Goal: Task Accomplishment & Management: Manage account settings

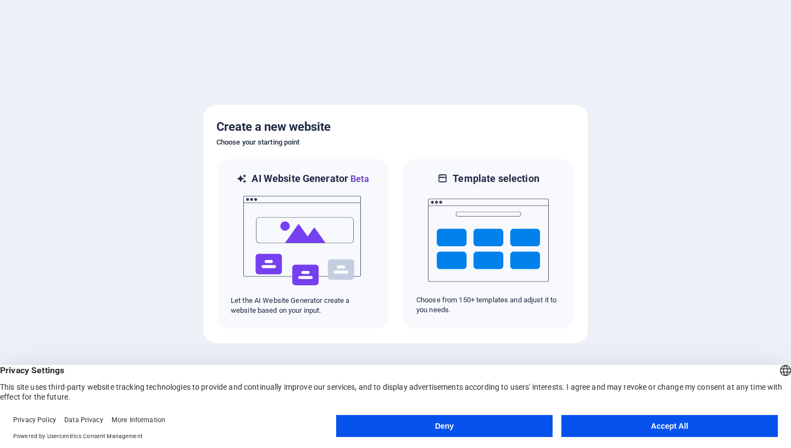
click at [521, 419] on button "Deny" at bounding box center [444, 426] width 217 height 22
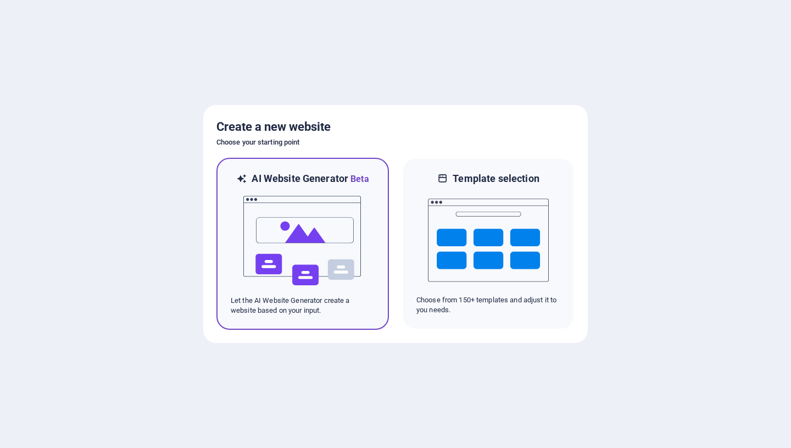
click at [260, 191] on img at bounding box center [302, 241] width 121 height 110
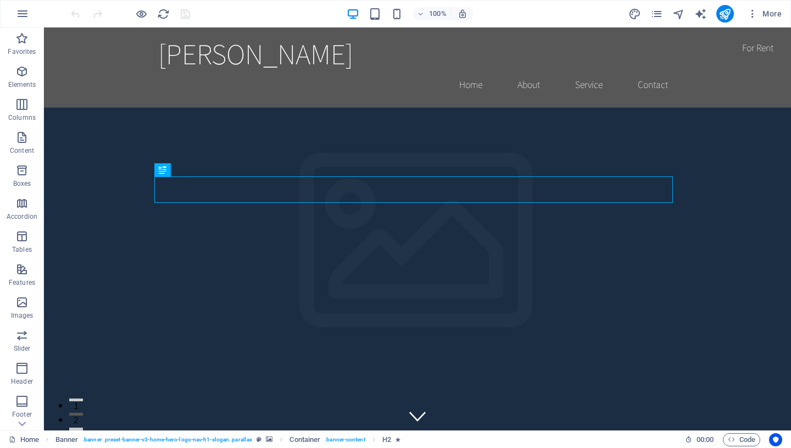
click at [764, 13] on span "More" at bounding box center [764, 13] width 35 height 11
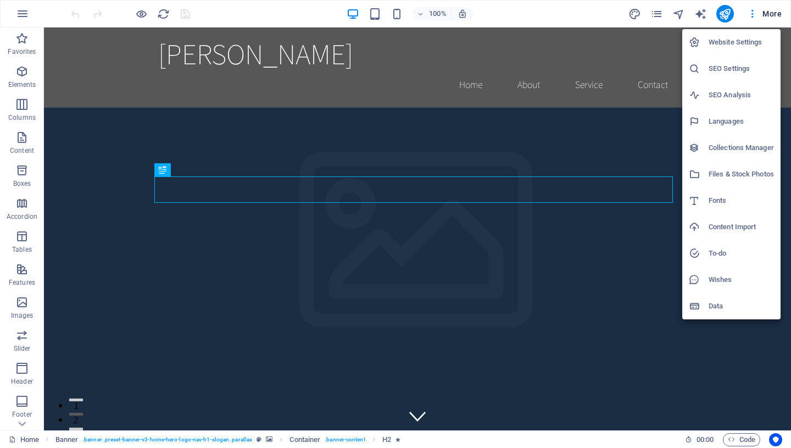
click at [746, 47] on h6 "Website Settings" at bounding box center [741, 42] width 65 height 13
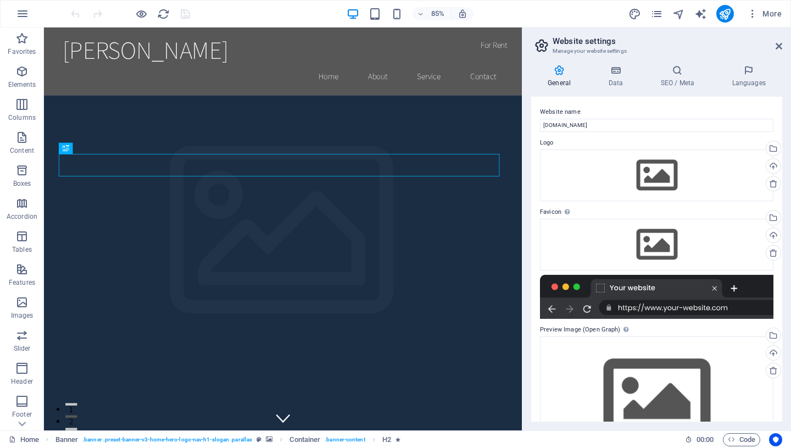
click at [753, 51] on h3 "Manage your website settings" at bounding box center [657, 51] width 208 height 10
click at [748, 76] on h4 "Languages" at bounding box center [748, 76] width 67 height 23
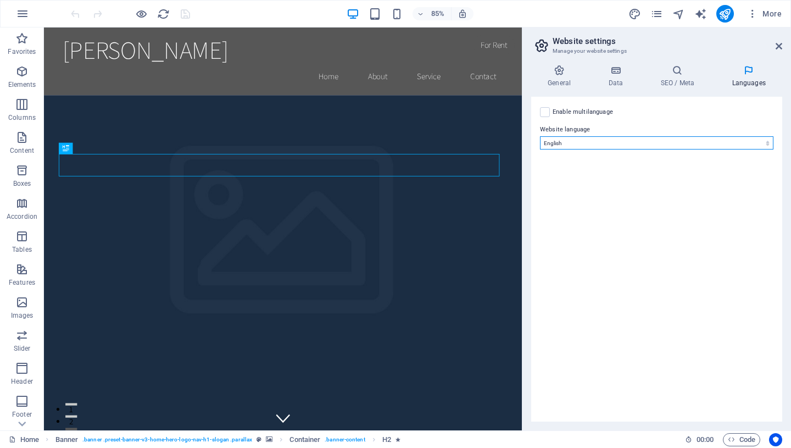
click at [585, 136] on select "Abkhazian Afar Afrikaans Akan Albanian Amharic Arabic Aragonese Armenian Assame…" at bounding box center [657, 142] width 234 height 13
select select "6"
click at [540, 136] on select "Abkhazian Afar Afrikaans Akan Albanian Amharic Arabic Aragonese Armenian Assame…" at bounding box center [657, 142] width 234 height 13
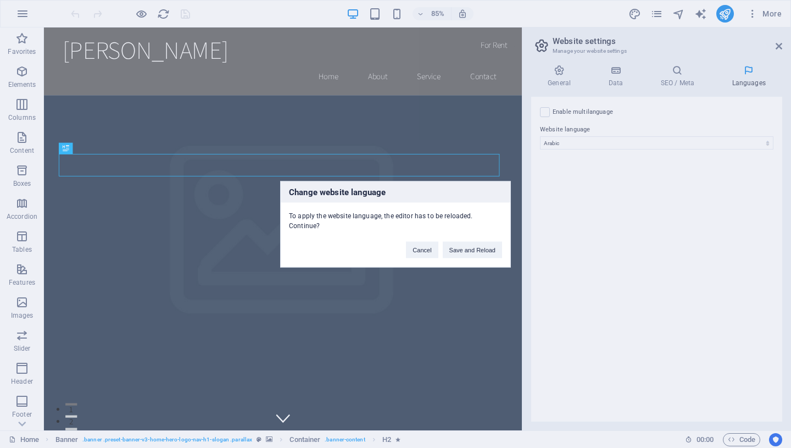
click at [460, 248] on button "Save and Reload" at bounding box center [472, 249] width 59 height 16
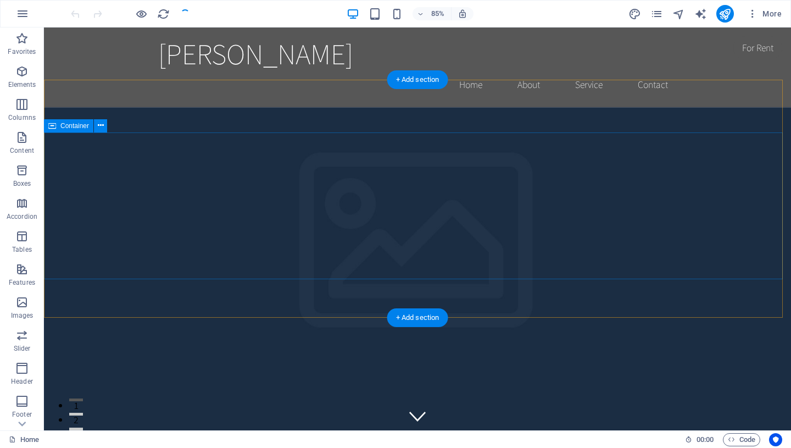
checkbox input "false"
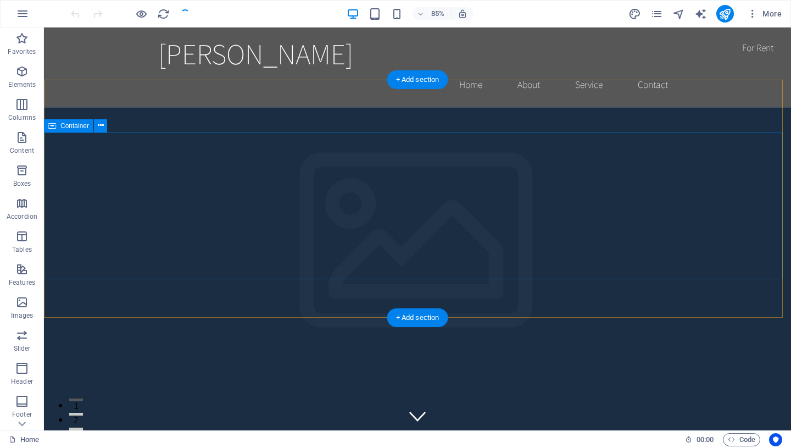
checkbox input "false"
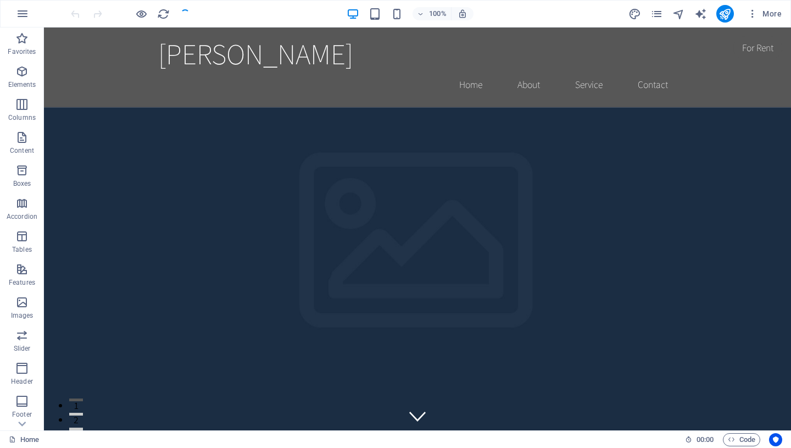
click at [767, 21] on button "More" at bounding box center [764, 14] width 43 height 18
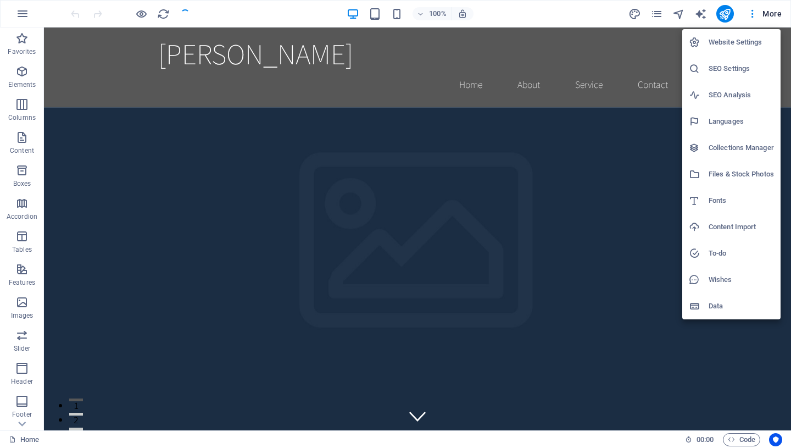
click at [733, 43] on h6 "Website Settings" at bounding box center [741, 42] width 65 height 13
select select "6"
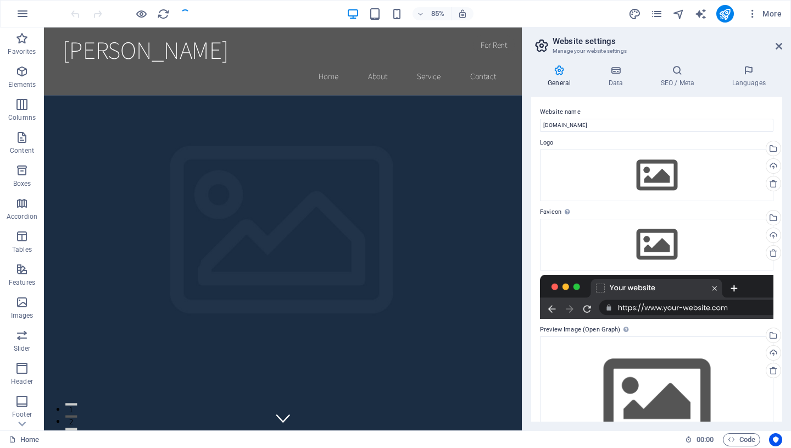
click at [763, 71] on icon at bounding box center [748, 70] width 67 height 11
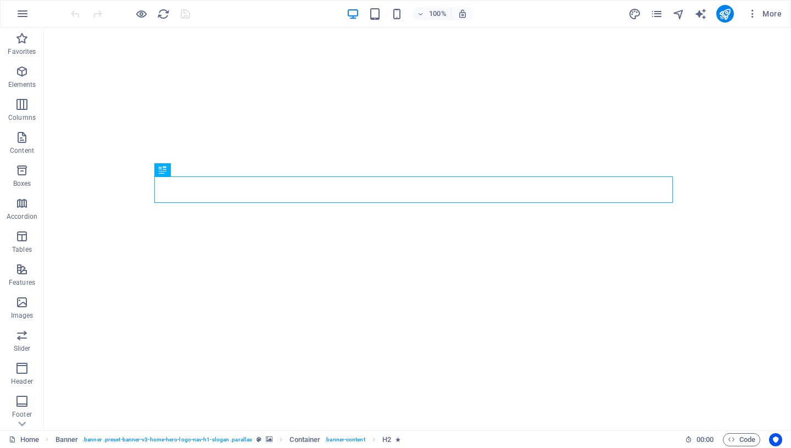
drag, startPoint x: 760, startPoint y: 12, endPoint x: 772, endPoint y: 15, distance: 12.5
click at [772, 15] on span "More" at bounding box center [764, 13] width 35 height 11
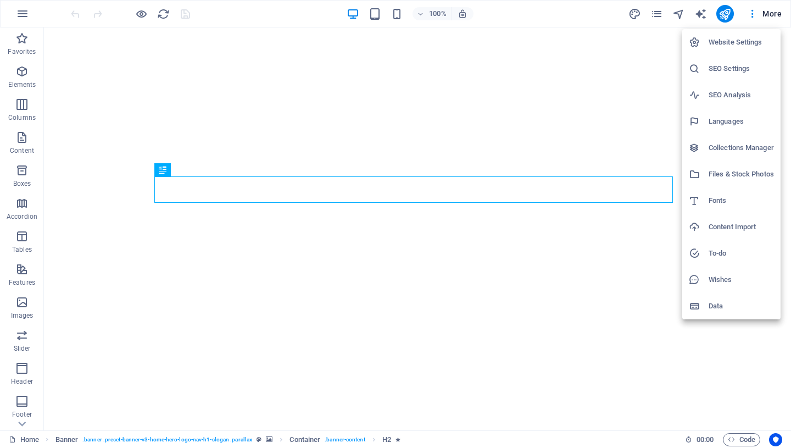
click at [746, 47] on h6 "Website Settings" at bounding box center [741, 42] width 65 height 13
select select "6"
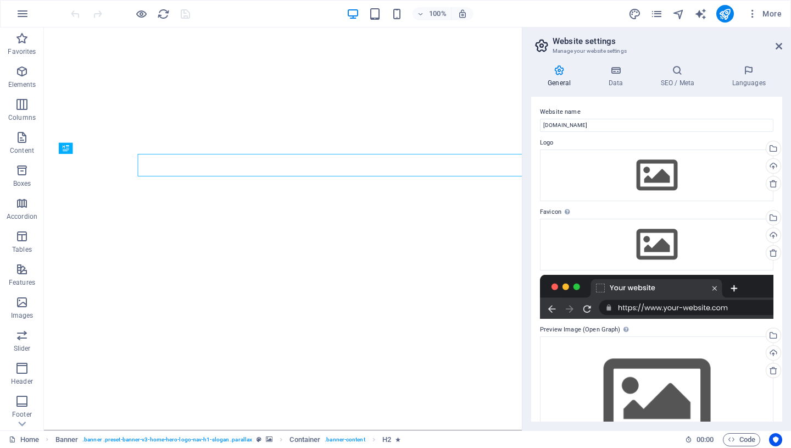
click at [726, 42] on li "Website Settings" at bounding box center [740, 36] width 74 height 15
click at [739, 77] on h4 "Languages" at bounding box center [748, 76] width 67 height 23
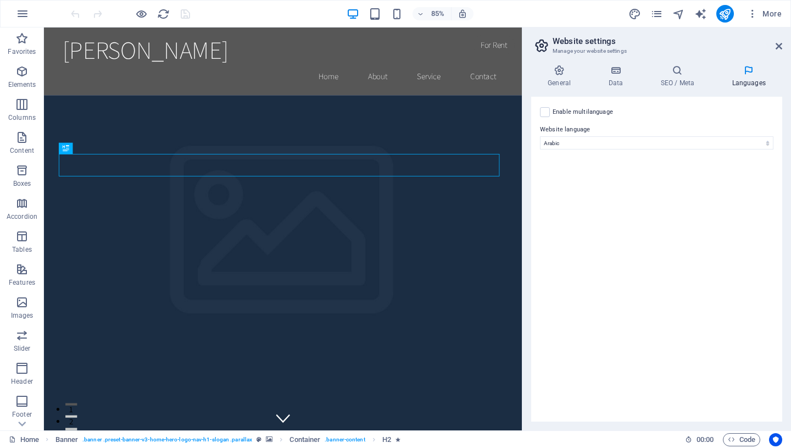
click at [24, 25] on button "button" at bounding box center [22, 14] width 26 height 26
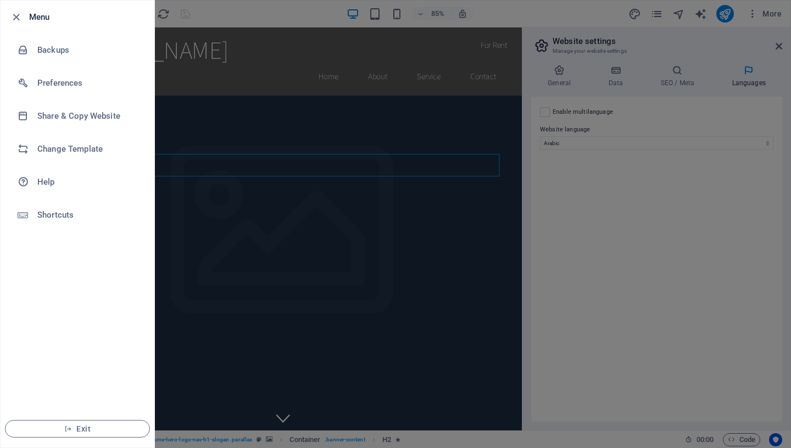
click at [97, 148] on h6 "Change Template" at bounding box center [88, 148] width 102 height 13
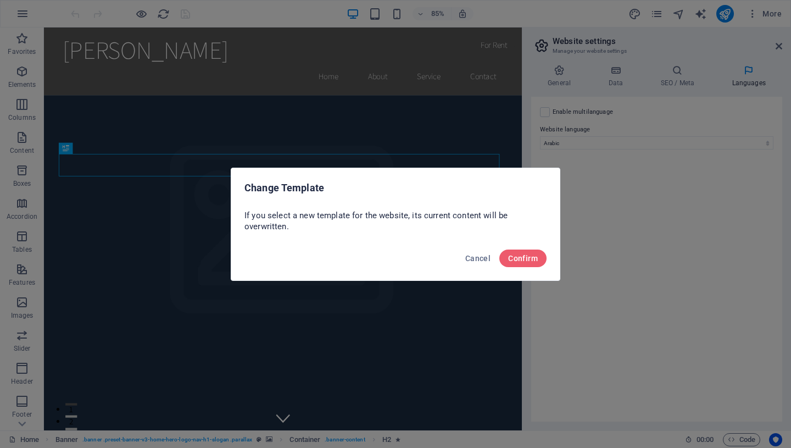
click at [529, 253] on button "Confirm" at bounding box center [523, 258] width 47 height 18
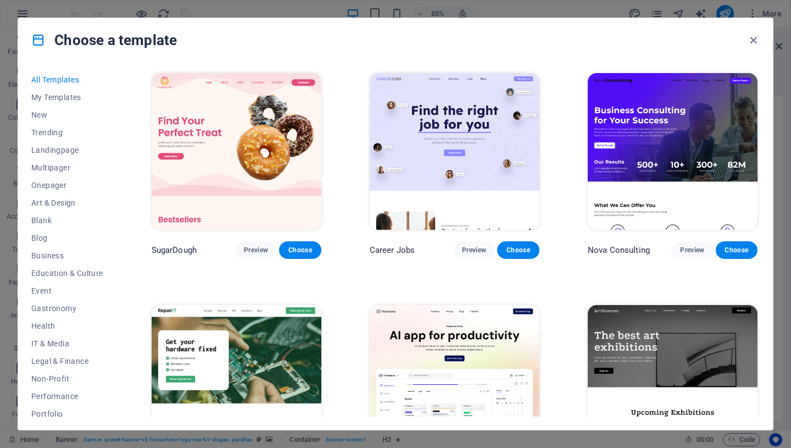
click at [751, 34] on icon "button" at bounding box center [753, 40] width 13 height 13
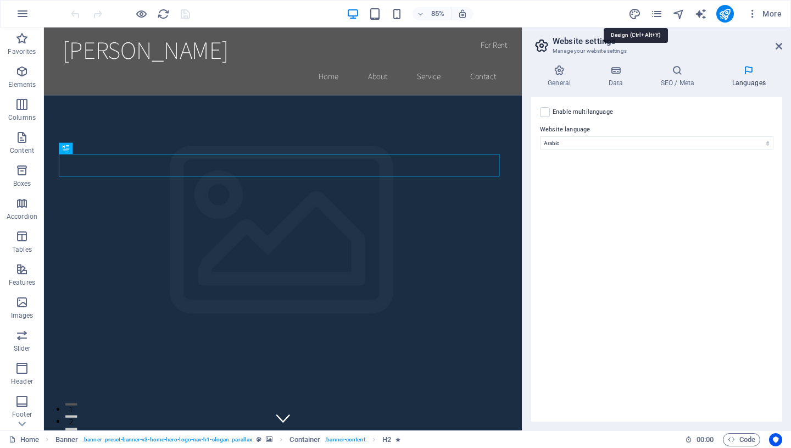
click at [637, 13] on icon "design" at bounding box center [635, 14] width 13 height 13
select select "rem"
select select "200"
select select "px"
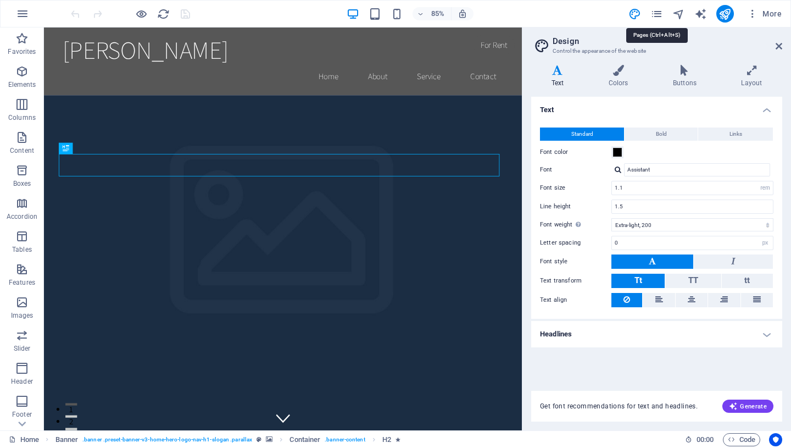
click at [658, 14] on icon "pages" at bounding box center [657, 14] width 13 height 13
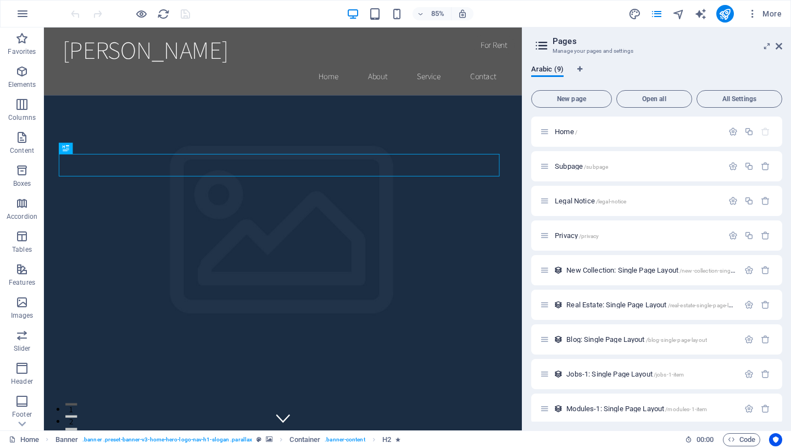
click at [750, 8] on icon "button" at bounding box center [752, 13] width 11 height 11
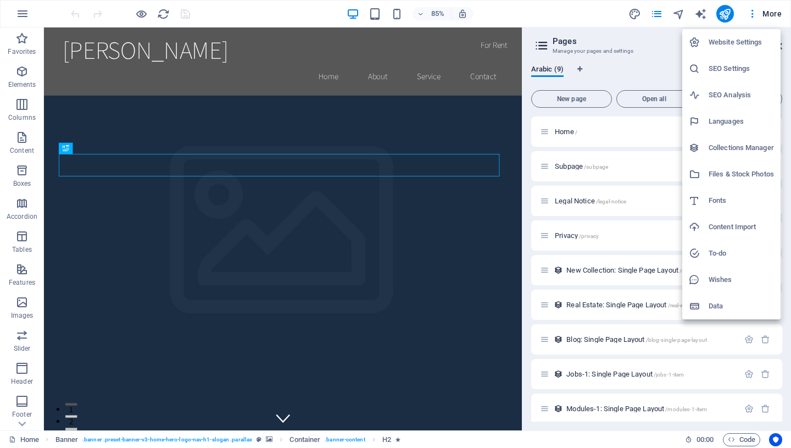
click at [22, 17] on div at bounding box center [395, 224] width 791 height 448
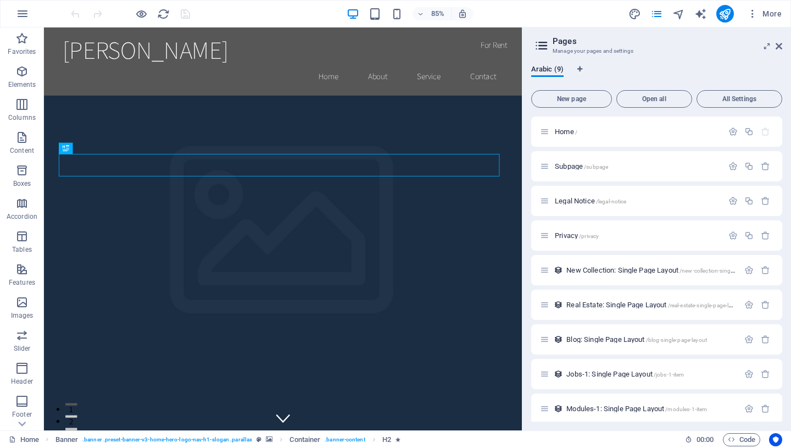
click at [19, 12] on icon "button" at bounding box center [22, 13] width 13 height 13
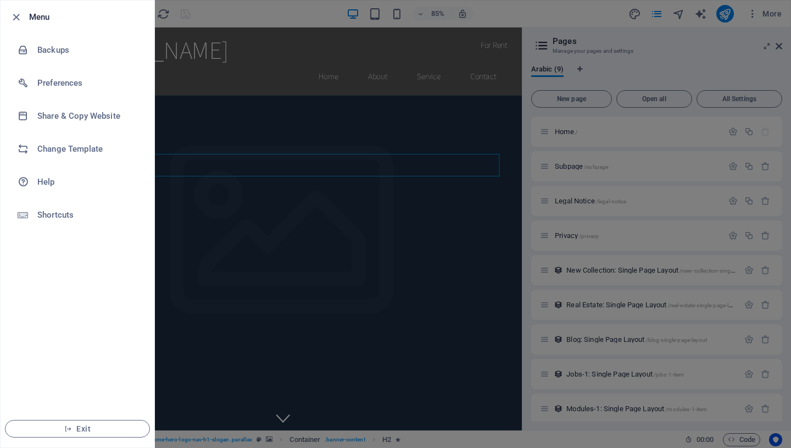
click at [92, 90] on li "Preferences" at bounding box center [78, 82] width 154 height 33
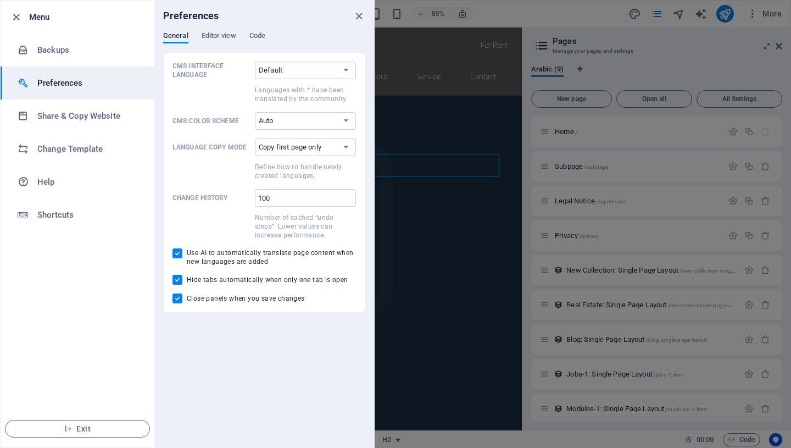
click at [215, 31] on div "Preferences" at bounding box center [264, 16] width 220 height 31
click at [42, 54] on h6 "Backups" at bounding box center [88, 49] width 102 height 13
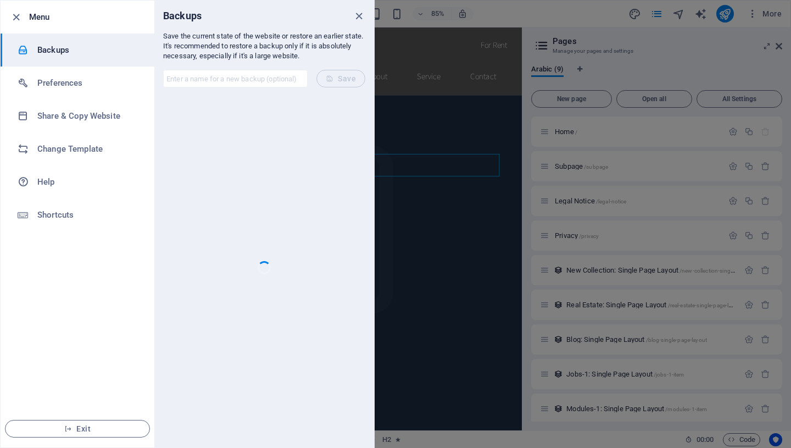
click at [63, 115] on h6 "Share & Copy Website" at bounding box center [88, 115] width 102 height 13
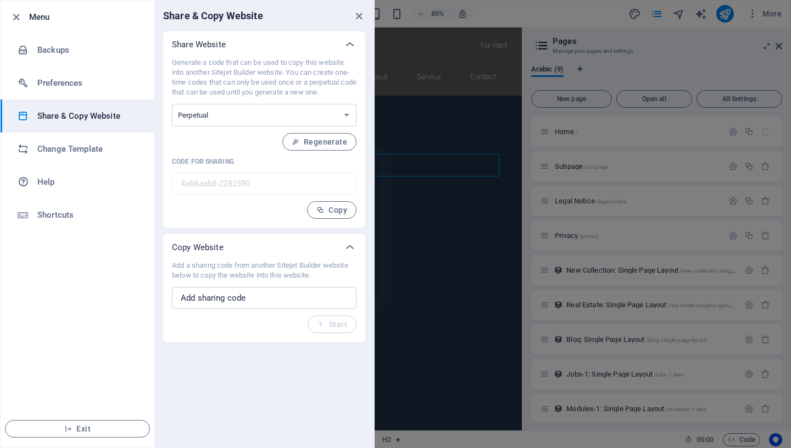
click at [229, 122] on select "One-time Perpetual" at bounding box center [264, 115] width 185 height 23
click at [229, 116] on select "One-time Perpetual" at bounding box center [264, 115] width 185 height 23
click at [320, 142] on span "Regenerate" at bounding box center [320, 141] width 56 height 9
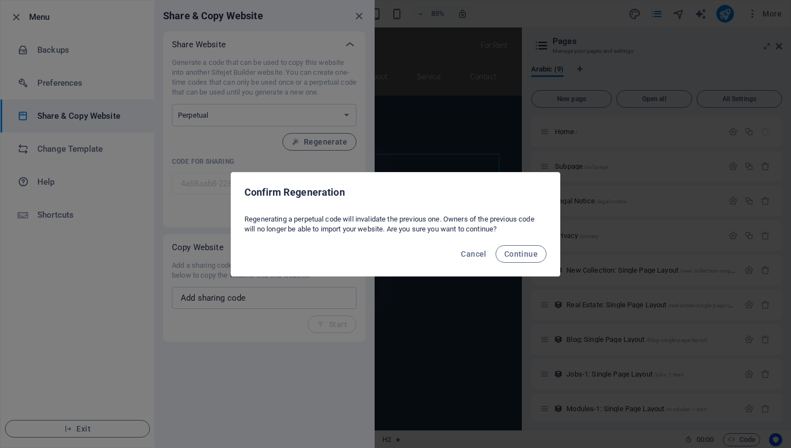
click at [512, 253] on span "Continue" at bounding box center [521, 253] width 34 height 9
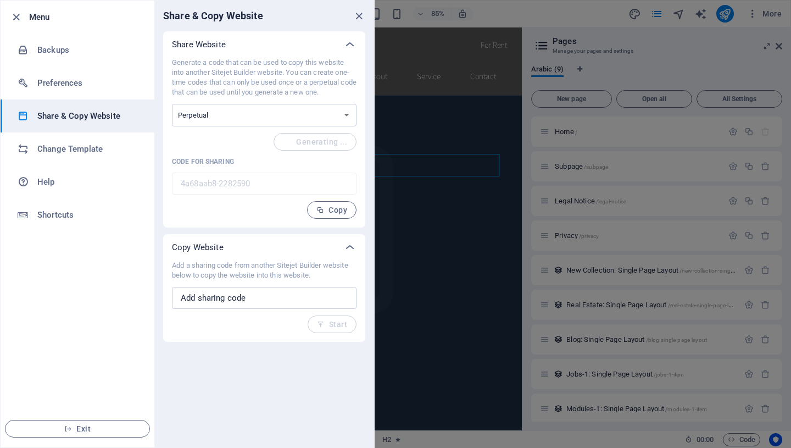
type input "cd9e035b-2282590"
click at [74, 147] on h6 "Change Template" at bounding box center [88, 148] width 102 height 13
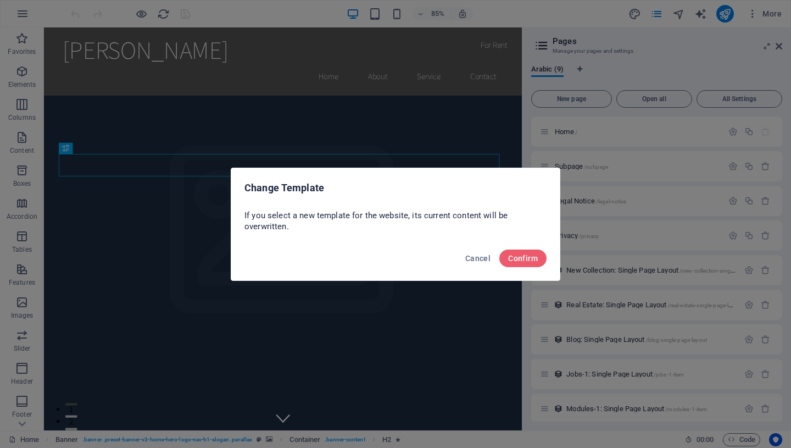
click at [521, 258] on span "Confirm" at bounding box center [523, 258] width 30 height 9
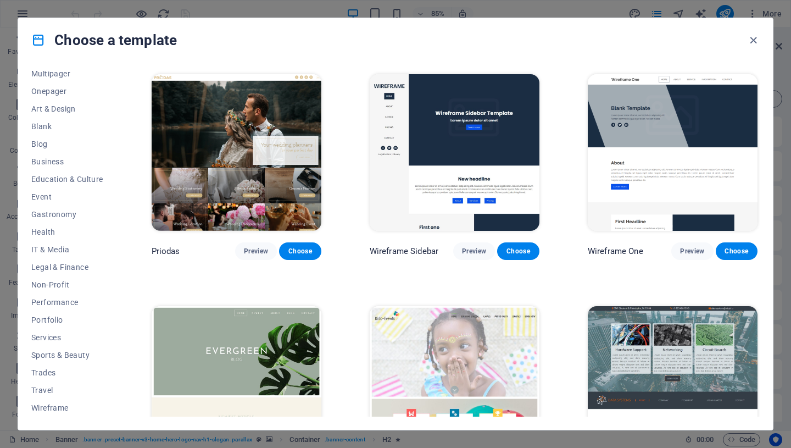
scroll to position [3957, 0]
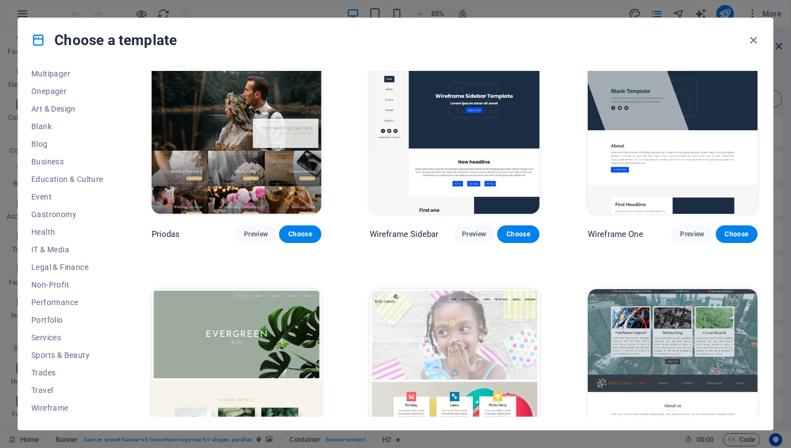
click at [757, 38] on icon "button" at bounding box center [753, 40] width 13 height 13
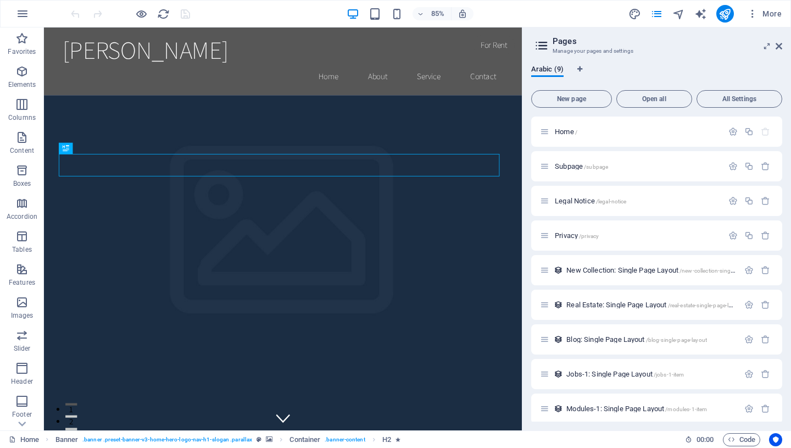
click at [26, 23] on button "button" at bounding box center [22, 14] width 26 height 26
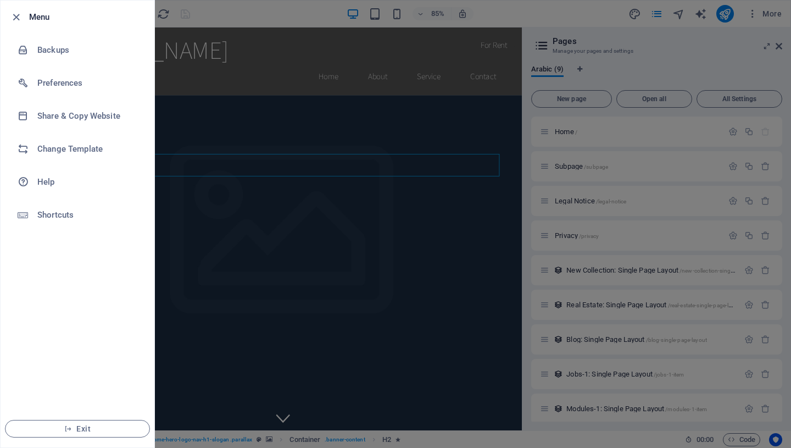
click at [297, 122] on div at bounding box center [395, 224] width 791 height 448
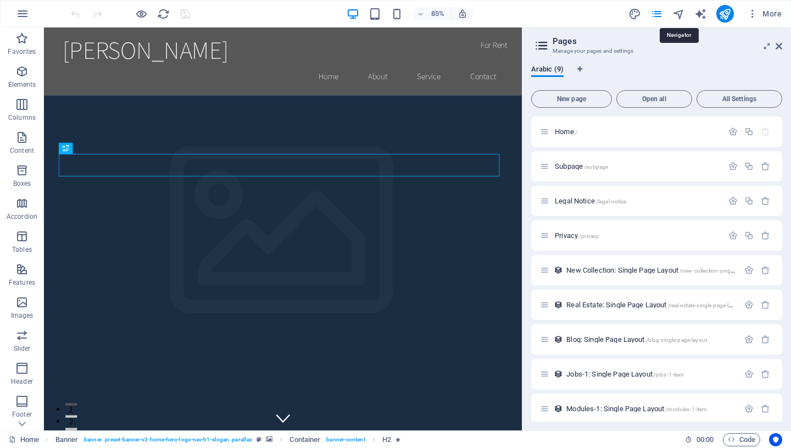
click at [682, 10] on icon "navigator" at bounding box center [679, 14] width 13 height 13
click at [706, 13] on icon "text_generator" at bounding box center [701, 14] width 13 height 13
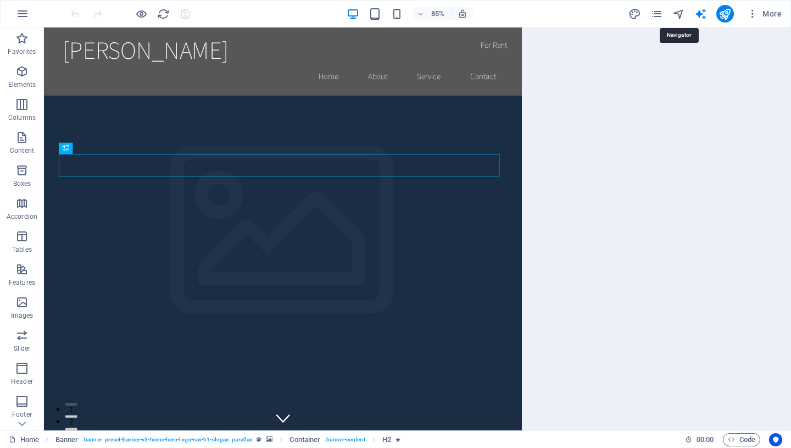
select select "English"
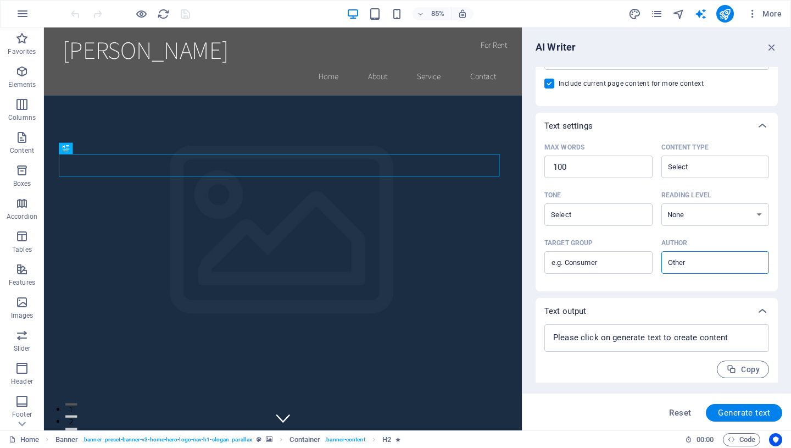
scroll to position [206, 0]
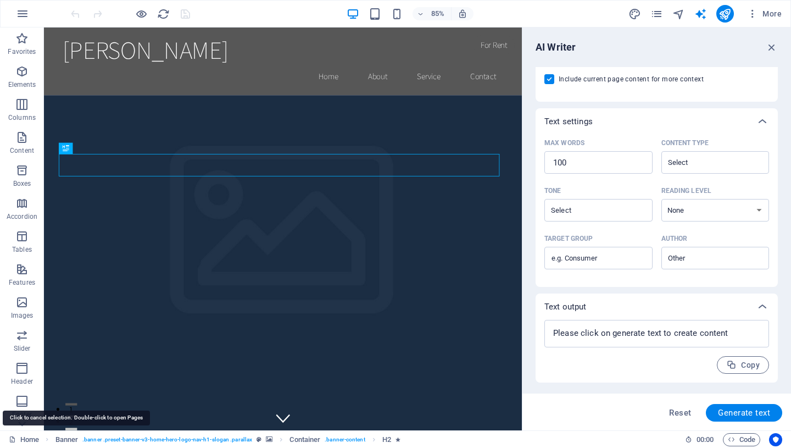
click at [34, 439] on link "Home" at bounding box center [24, 439] width 30 height 13
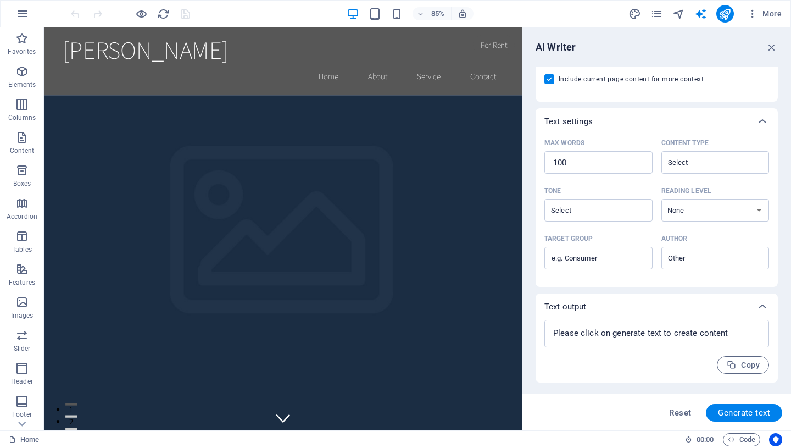
click at [27, 10] on icon "button" at bounding box center [22, 13] width 13 height 13
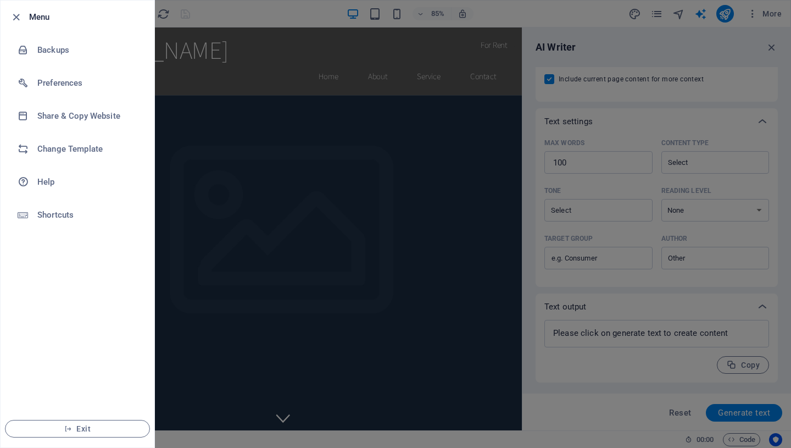
click at [61, 90] on li "Preferences" at bounding box center [78, 82] width 154 height 33
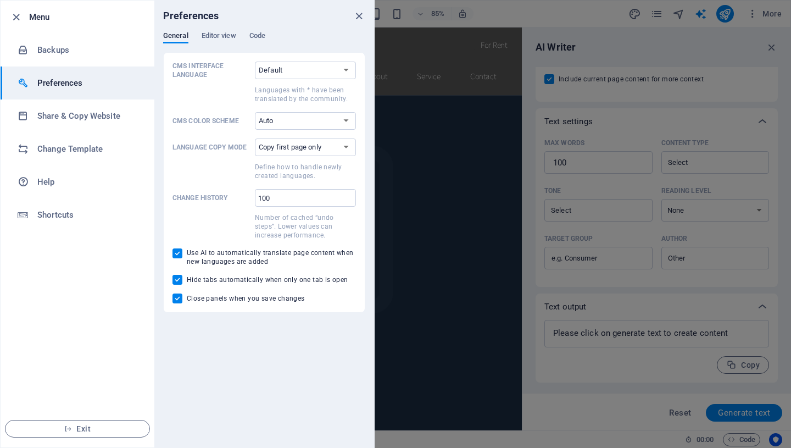
click at [75, 150] on h6 "Change Template" at bounding box center [88, 148] width 102 height 13
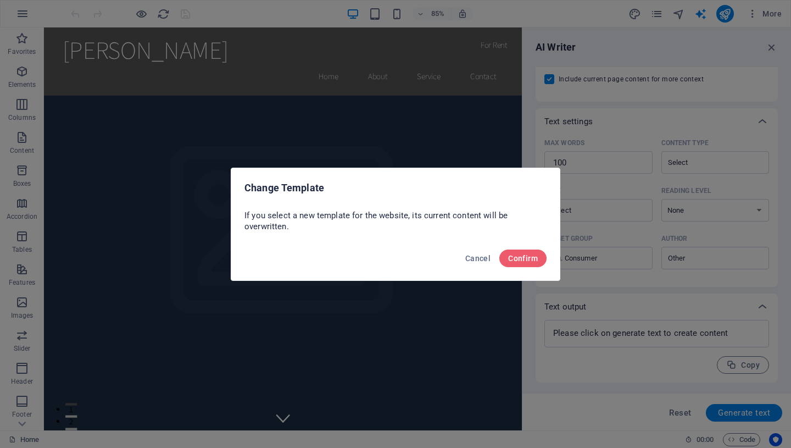
click at [528, 261] on span "Confirm" at bounding box center [523, 258] width 30 height 9
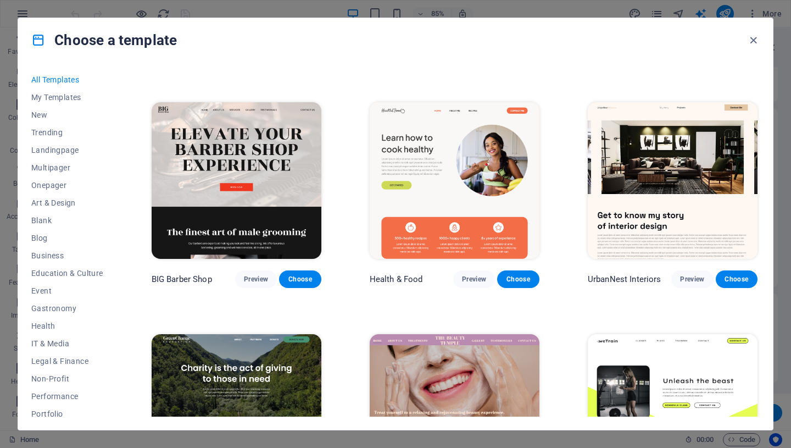
scroll to position [1154, 0]
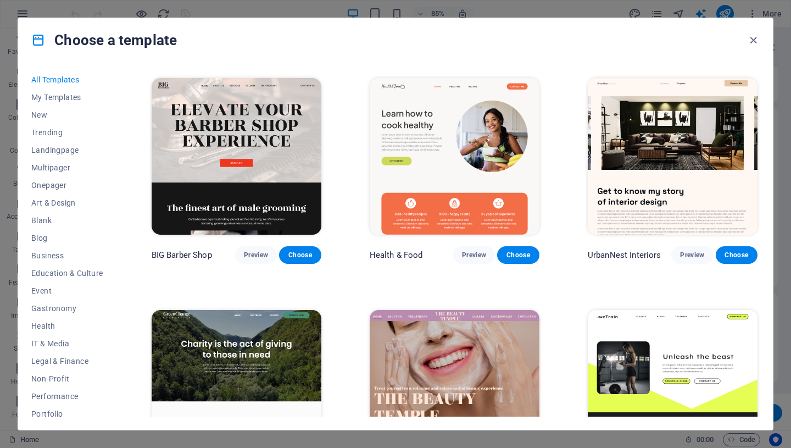
click at [69, 98] on span "My Templates" at bounding box center [67, 97] width 72 height 9
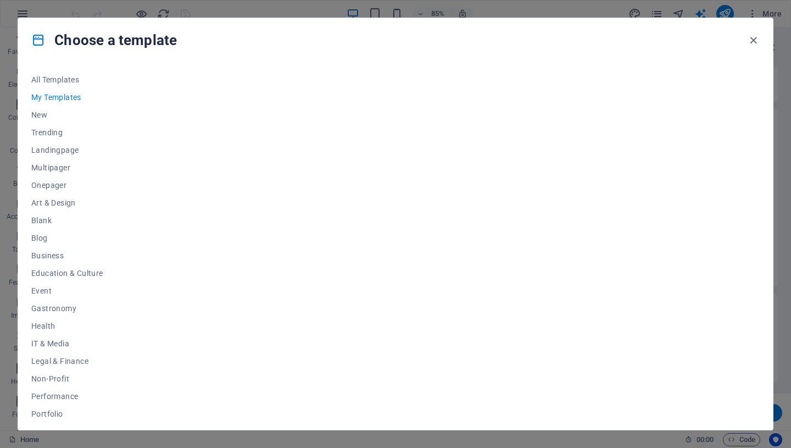
scroll to position [0, 0]
drag, startPoint x: 46, startPoint y: 148, endPoint x: 61, endPoint y: 168, distance: 24.3
click at [47, 148] on span "Landingpage" at bounding box center [67, 150] width 72 height 9
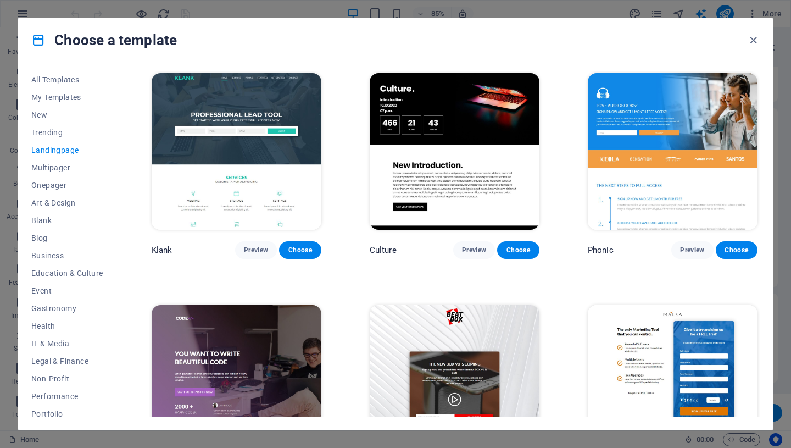
scroll to position [94, 0]
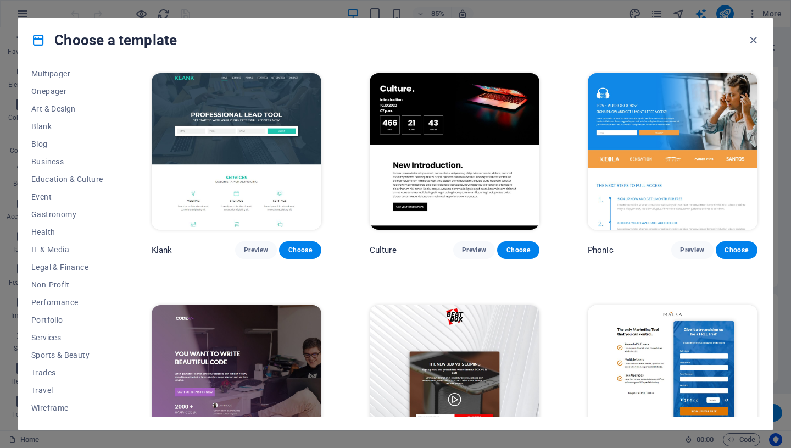
click at [55, 322] on span "Portfolio" at bounding box center [67, 319] width 72 height 9
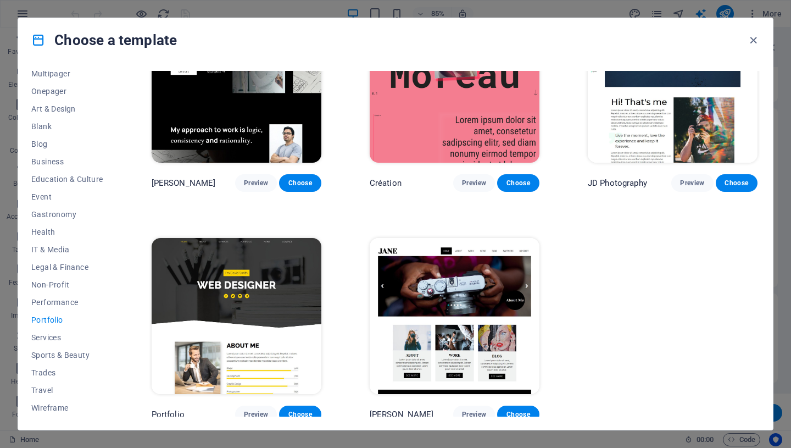
scroll to position [301, 0]
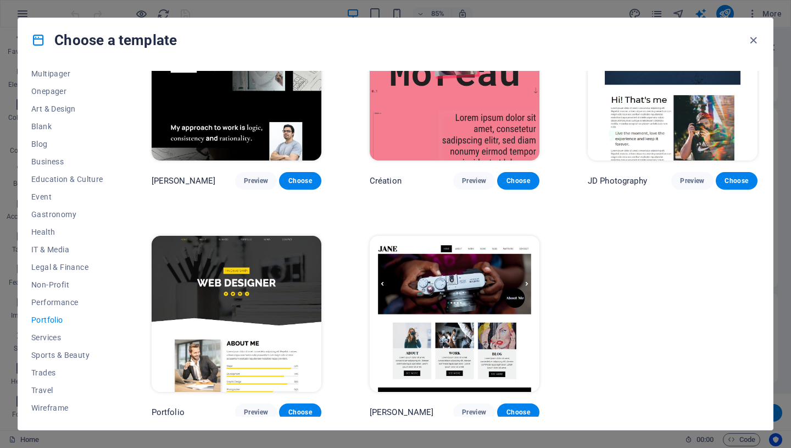
click at [752, 37] on icon "button" at bounding box center [753, 40] width 13 height 13
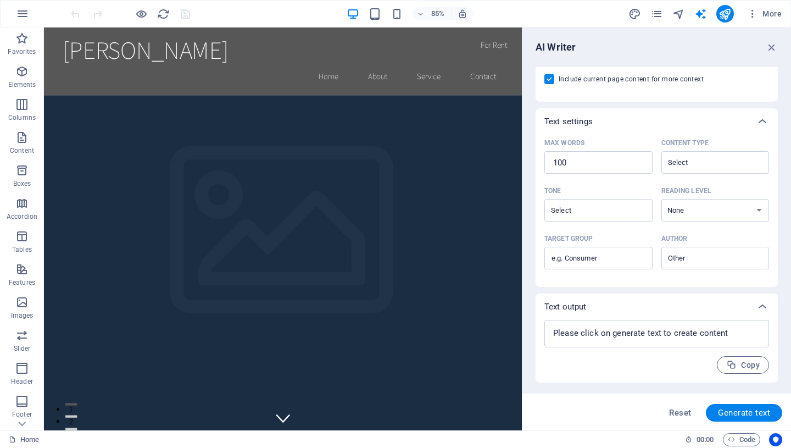
click at [751, 13] on icon "button" at bounding box center [752, 13] width 11 height 11
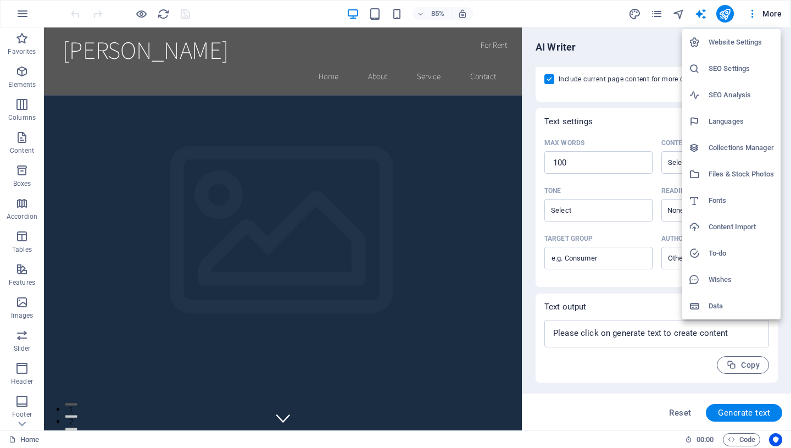
click at [731, 254] on h6 "To-do" at bounding box center [741, 253] width 65 height 13
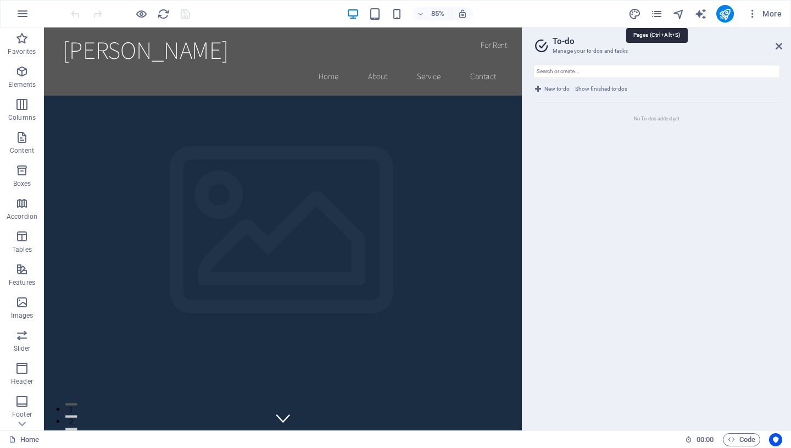
click at [661, 10] on icon "pages" at bounding box center [657, 14] width 13 height 13
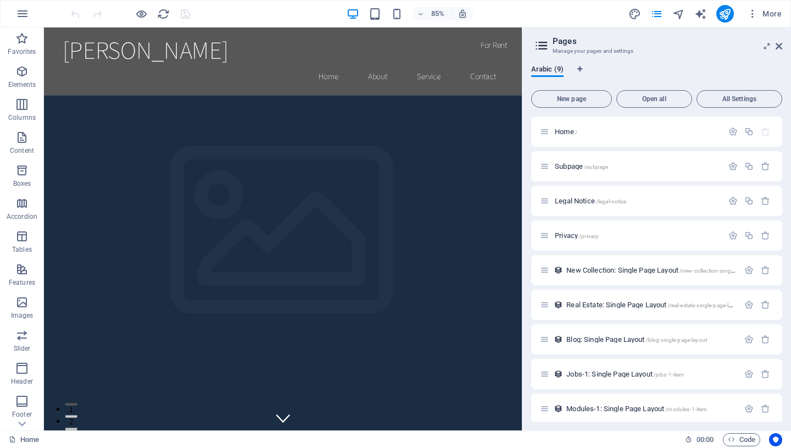
click at [747, 11] on icon "button" at bounding box center [752, 13] width 11 height 11
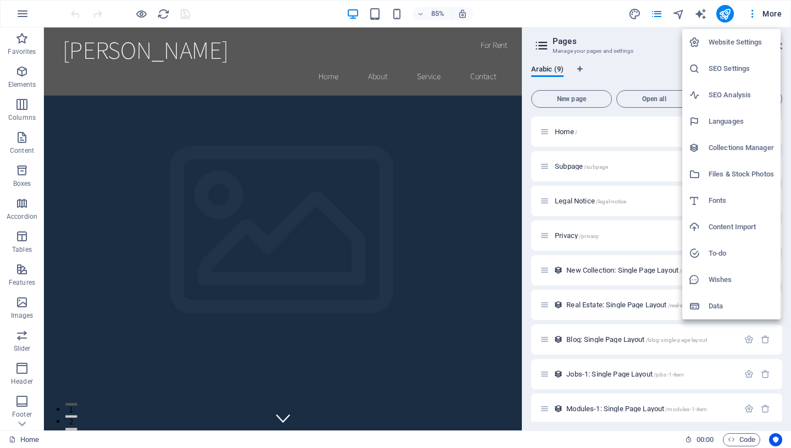
click at [749, 40] on h6 "Website Settings" at bounding box center [741, 42] width 65 height 13
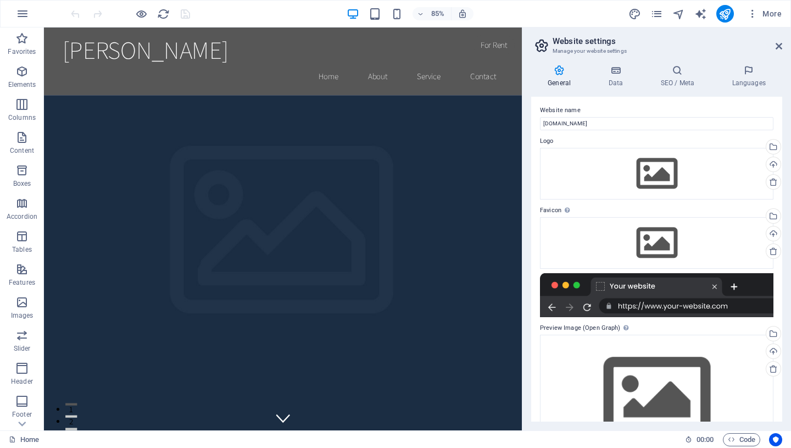
scroll to position [0, 0]
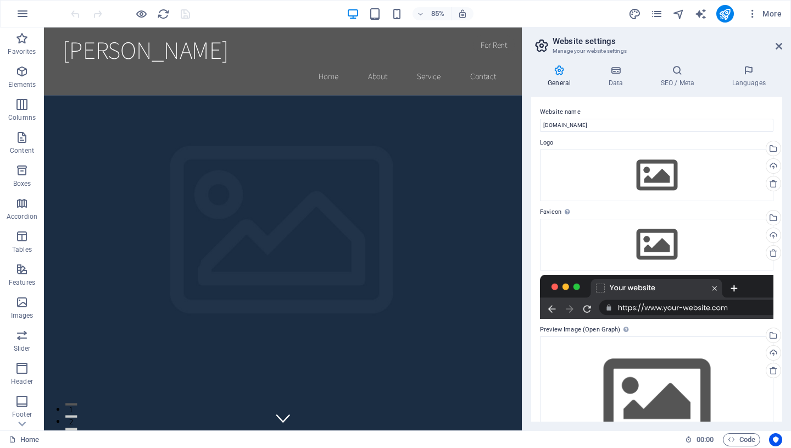
click at [623, 74] on icon at bounding box center [616, 70] width 48 height 11
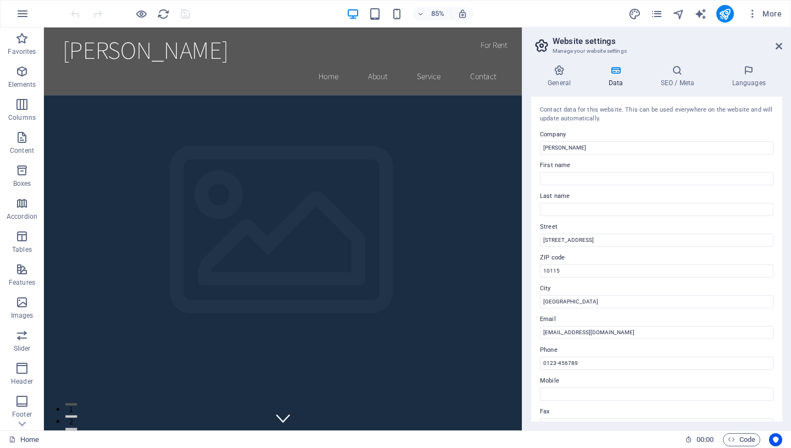
scroll to position [203, 0]
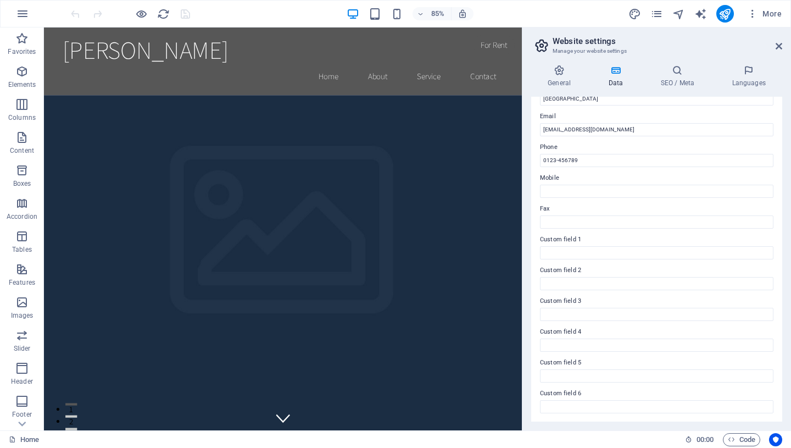
click at [690, 48] on h3 "Manage your website settings" at bounding box center [657, 51] width 208 height 10
click at [670, 76] on h4 "SEO / Meta" at bounding box center [679, 76] width 71 height 23
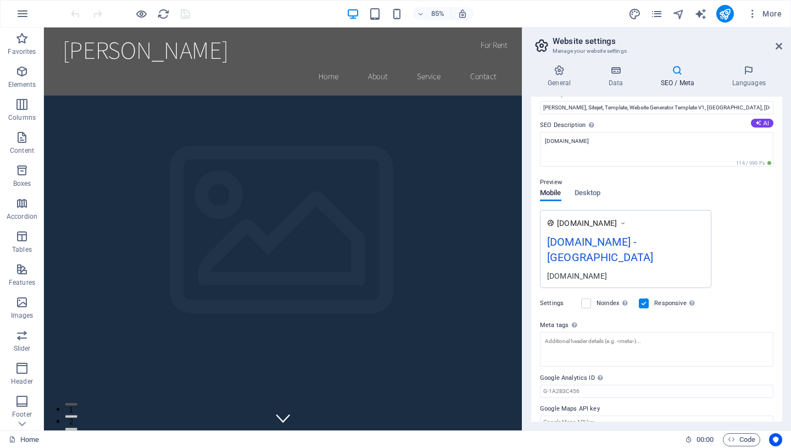
scroll to position [0, 0]
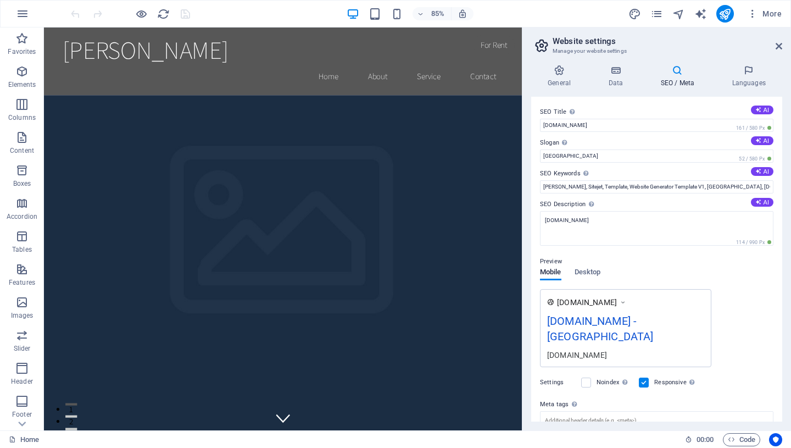
click at [742, 68] on icon at bounding box center [748, 70] width 67 height 11
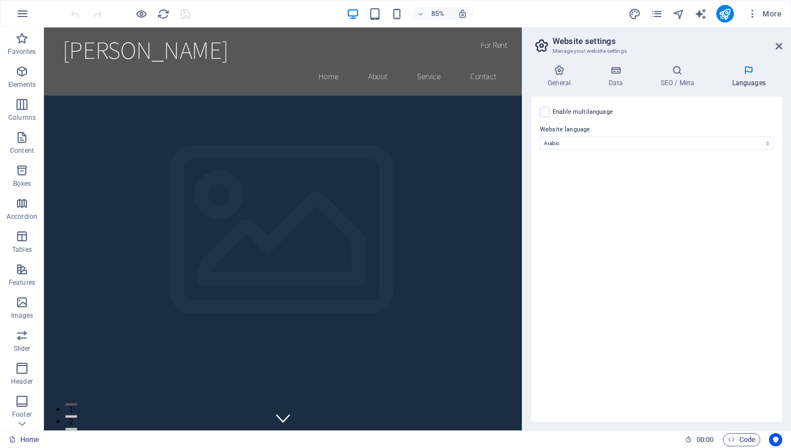
click at [731, 437] on icon "button" at bounding box center [731, 439] width 7 height 7
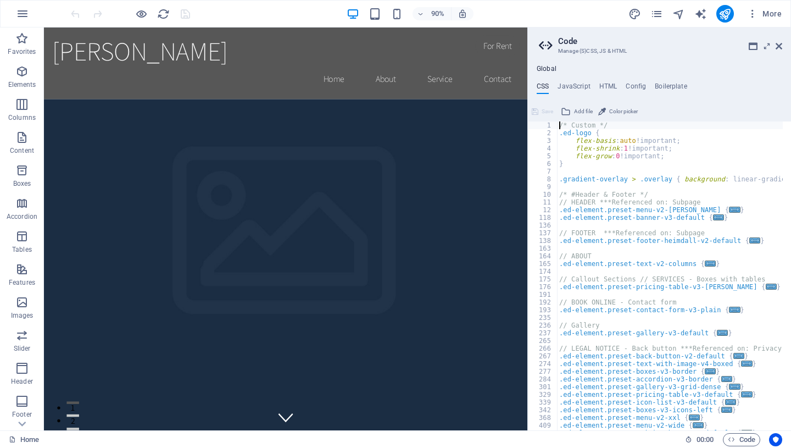
click at [779, 43] on icon at bounding box center [779, 46] width 7 height 9
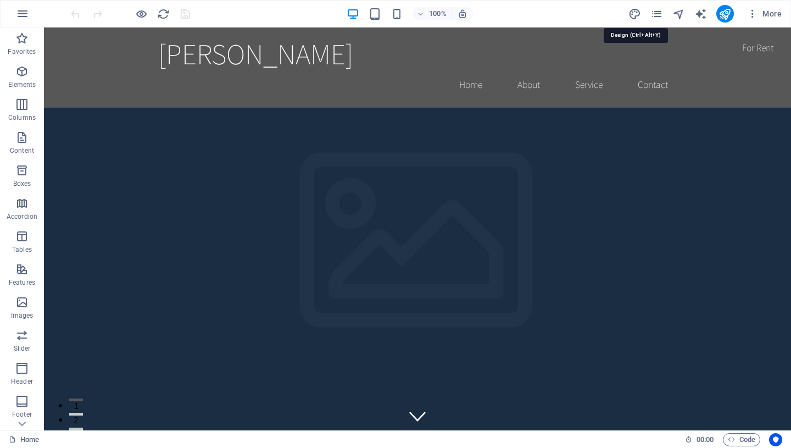
click at [637, 13] on icon "design" at bounding box center [635, 14] width 13 height 13
select select "rem"
select select "200"
select select "px"
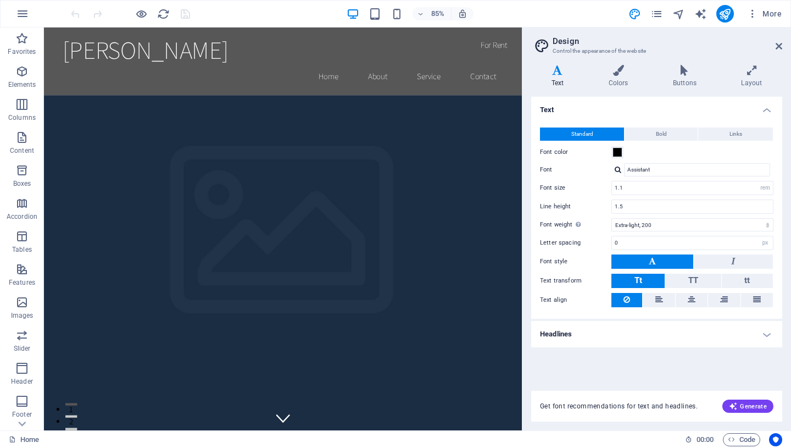
click at [738, 406] on icon "button" at bounding box center [733, 406] width 9 height 9
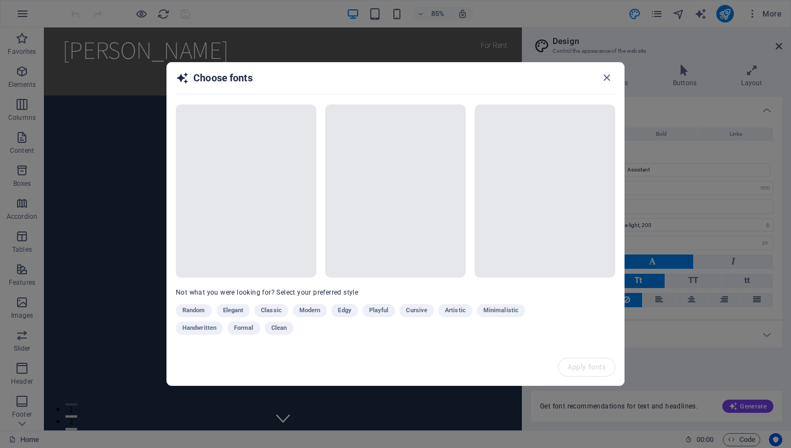
click at [606, 75] on icon "button" at bounding box center [607, 77] width 13 height 13
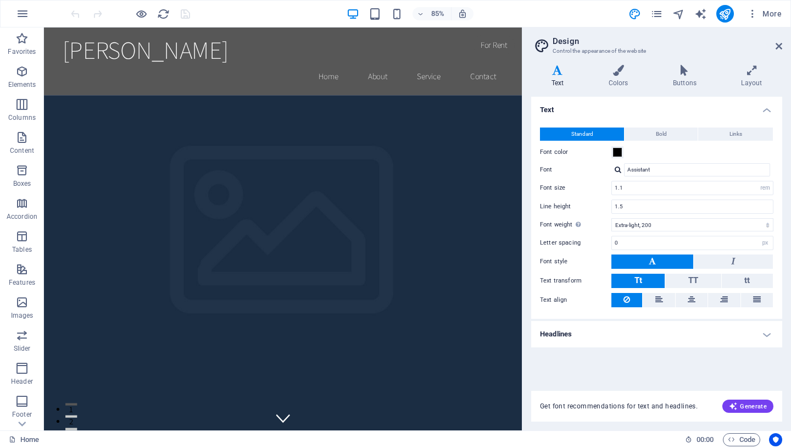
click at [747, 77] on h4 "Layout" at bounding box center [752, 76] width 61 height 23
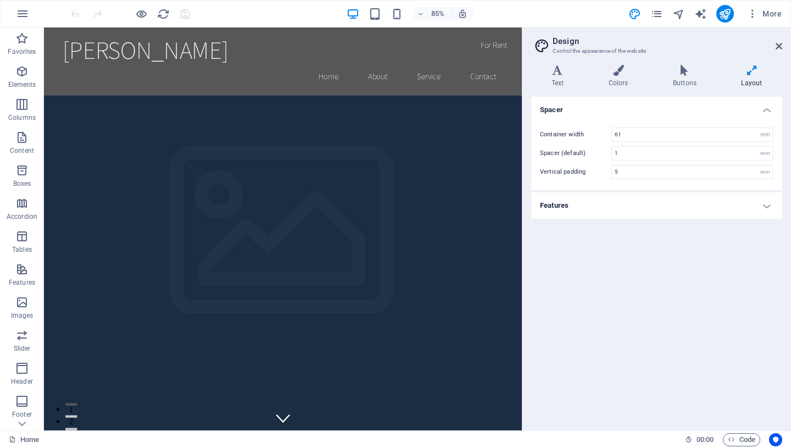
click at [601, 73] on icon at bounding box center [619, 70] width 60 height 11
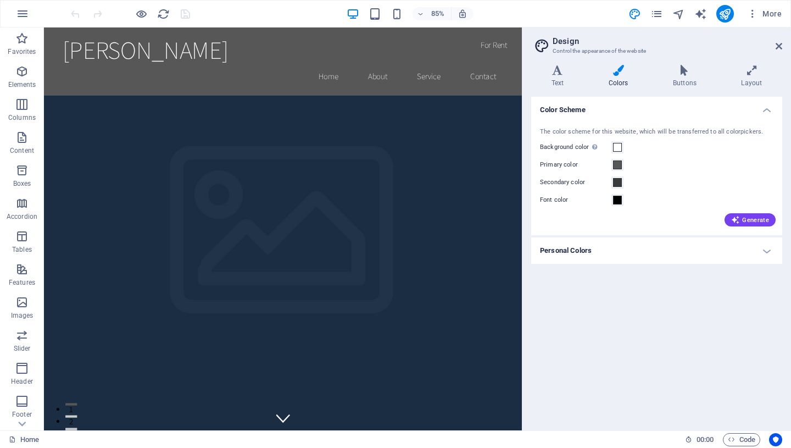
click at [695, 62] on div "Variants Text Colors Buttons Layout Text Standard Bold Links Font color Font As…" at bounding box center [657, 243] width 269 height 374
click at [689, 74] on icon at bounding box center [685, 70] width 64 height 11
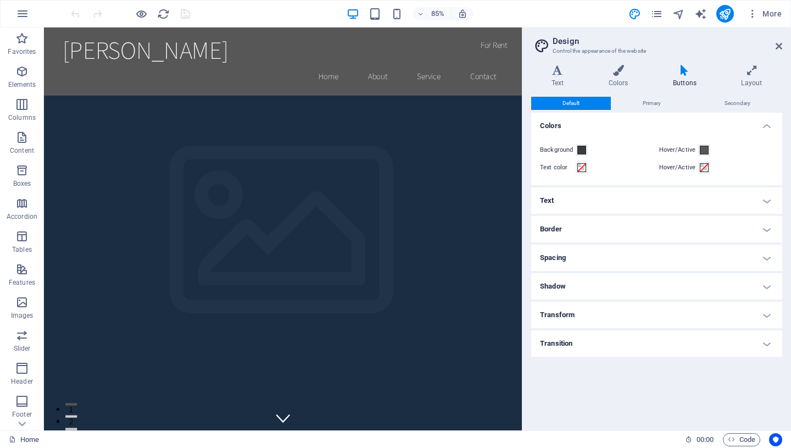
click at [752, 68] on icon at bounding box center [752, 70] width 61 height 11
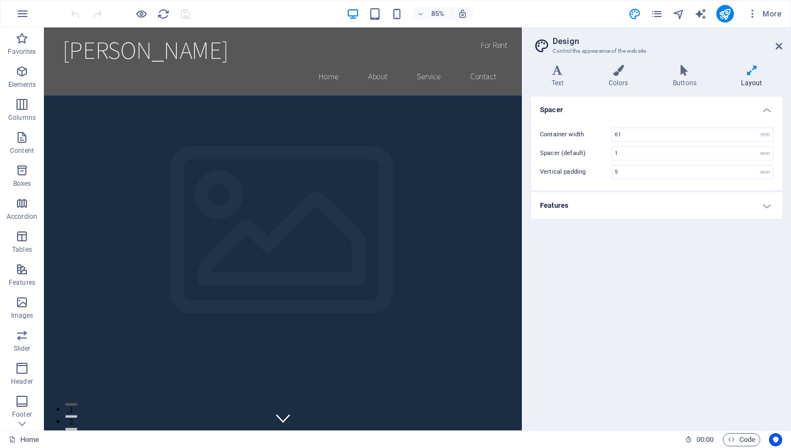
click at [30, 13] on button "button" at bounding box center [22, 14] width 26 height 26
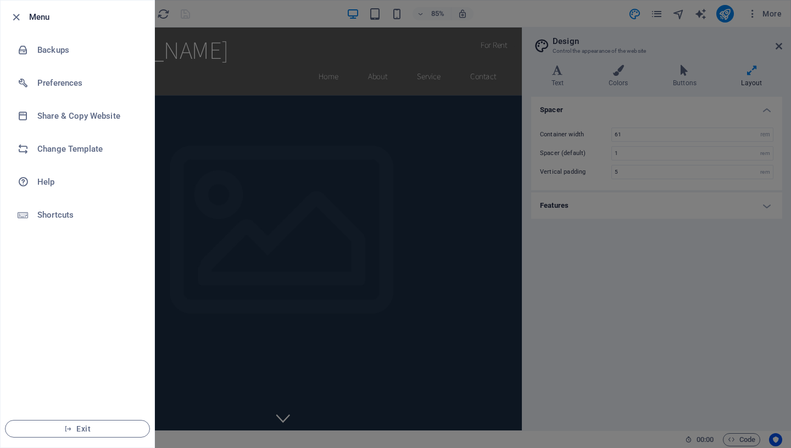
click at [72, 84] on h6 "Preferences" at bounding box center [88, 82] width 102 height 13
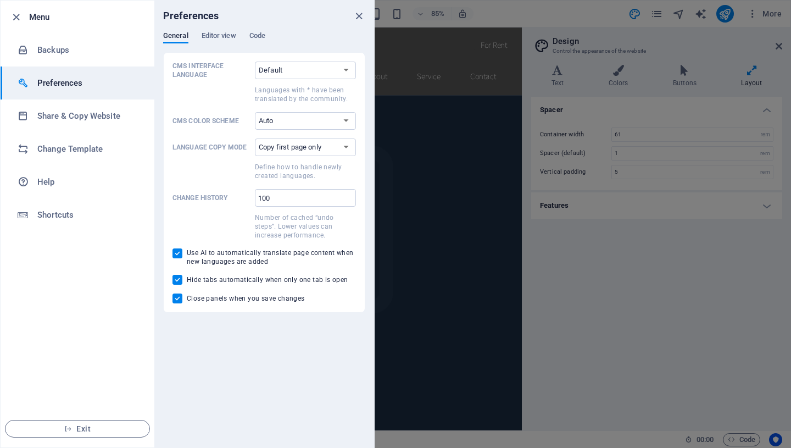
click at [226, 257] on span "Use AI to automatically translate page content when new languages are added" at bounding box center [271, 257] width 169 height 18
click at [187, 257] on input "Use AI to automatically translate page content when new languages are added" at bounding box center [180, 253] width 14 height 10
click at [226, 257] on span "Use AI to automatically translate page content when new languages are added" at bounding box center [271, 257] width 169 height 18
click at [187, 257] on input "Use AI to automatically translate page content when new languages are added" at bounding box center [180, 253] width 14 height 10
checkbox input "true"
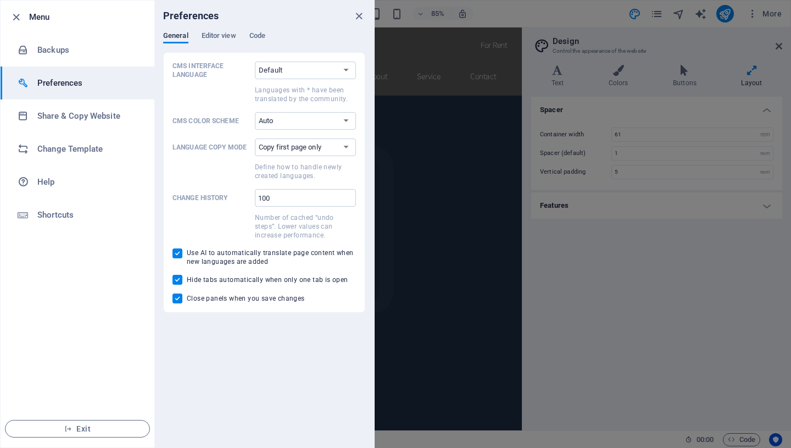
click at [218, 42] on button "Editor view" at bounding box center [219, 37] width 35 height 12
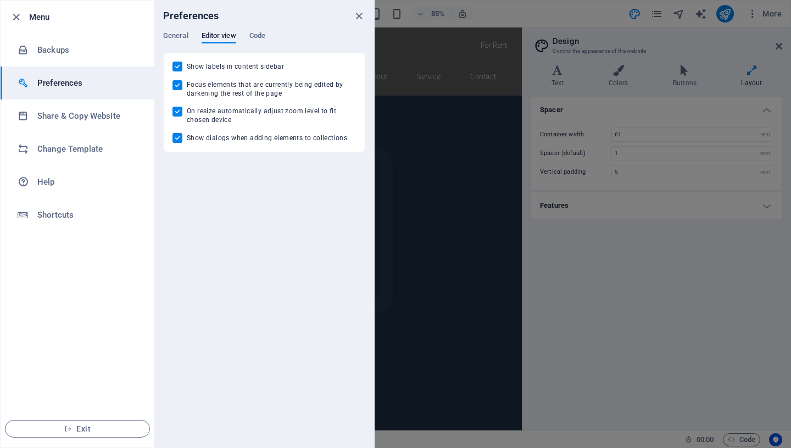
click at [252, 38] on span "Code" at bounding box center [257, 36] width 16 height 15
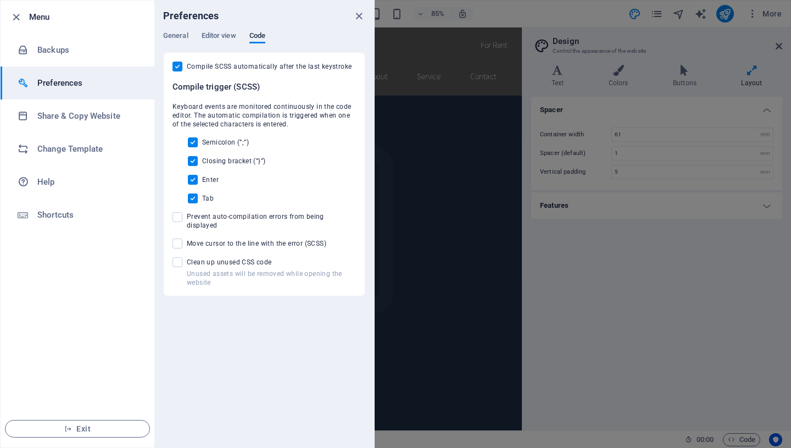
click at [188, 35] on span "General" at bounding box center [175, 36] width 25 height 15
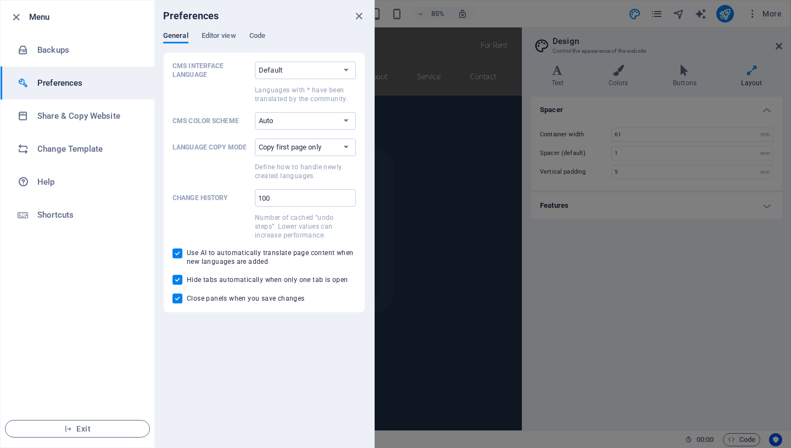
click at [106, 122] on h6 "Share & Copy Website" at bounding box center [88, 115] width 102 height 13
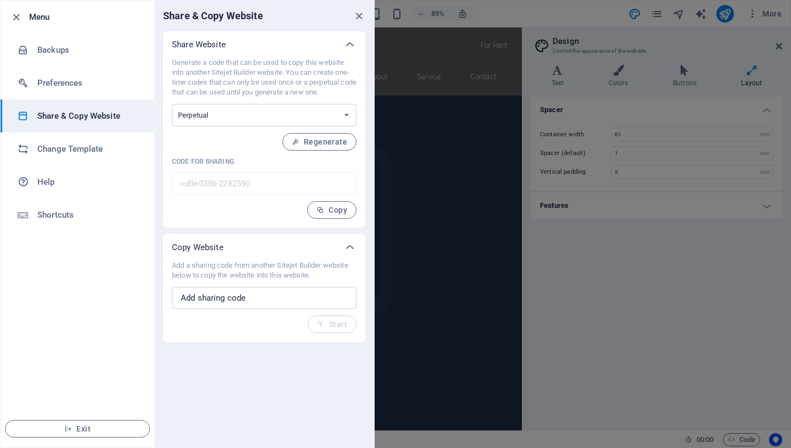
click at [323, 145] on span "Regenerate" at bounding box center [320, 141] width 56 height 9
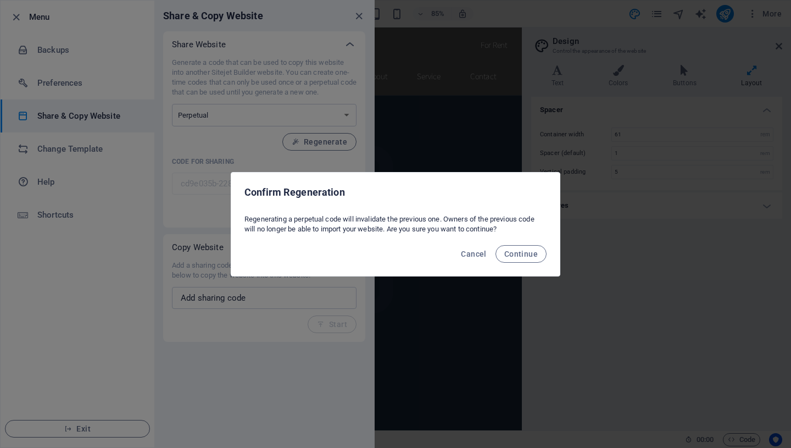
click at [525, 258] on span "Continue" at bounding box center [521, 253] width 34 height 9
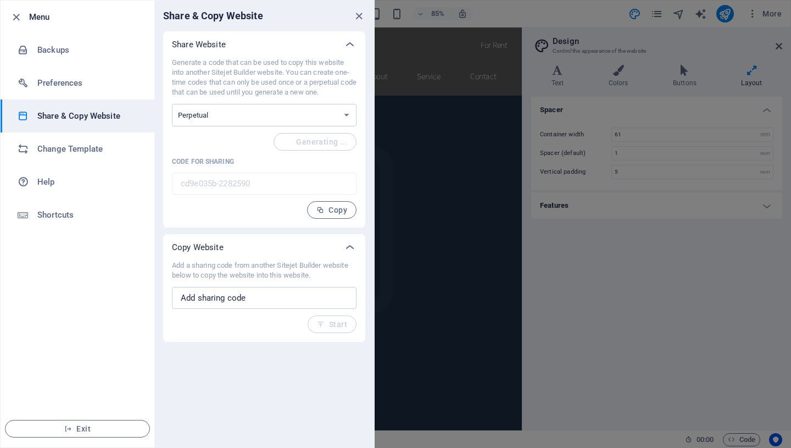
type input "c8dedadb-2282590"
click at [231, 116] on select "One-time Perpetual" at bounding box center [264, 115] width 185 height 23
click at [74, 141] on li "Change Template" at bounding box center [78, 148] width 154 height 33
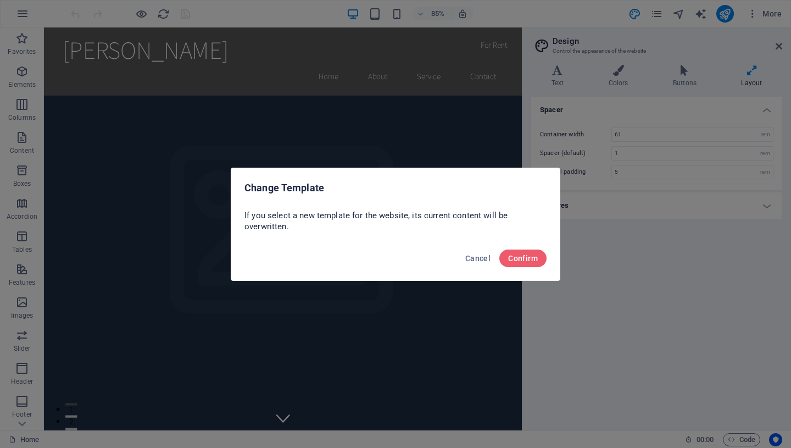
drag, startPoint x: 472, startPoint y: 264, endPoint x: 91, endPoint y: 279, distance: 381.6
click at [472, 264] on button "Cancel" at bounding box center [478, 258] width 34 height 18
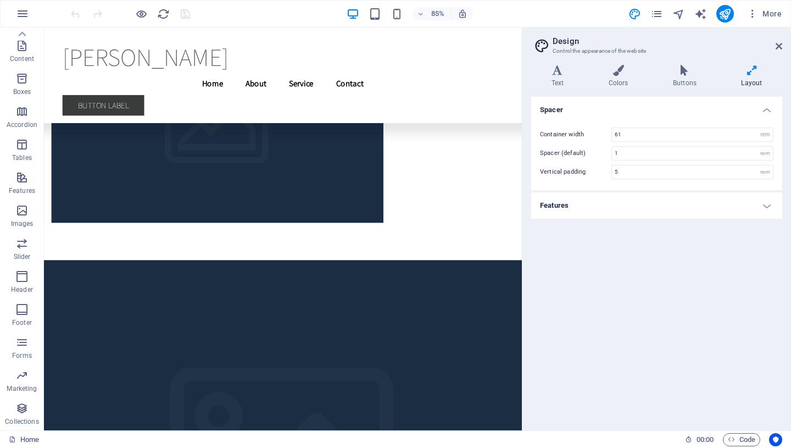
scroll to position [3853, 0]
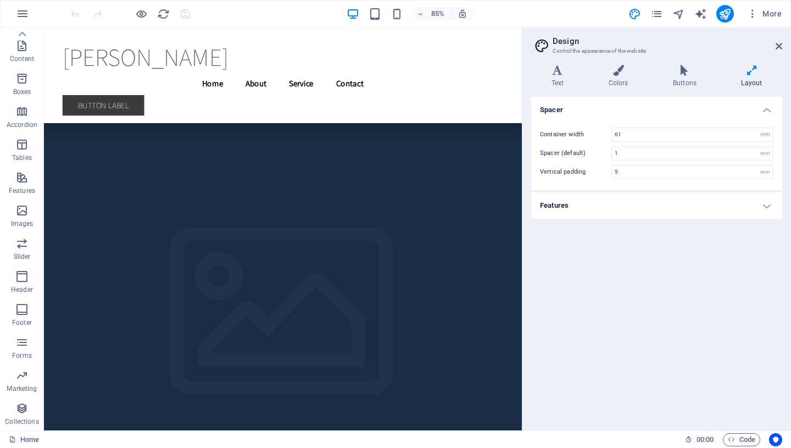
click at [754, 10] on icon "button" at bounding box center [752, 13] width 11 height 11
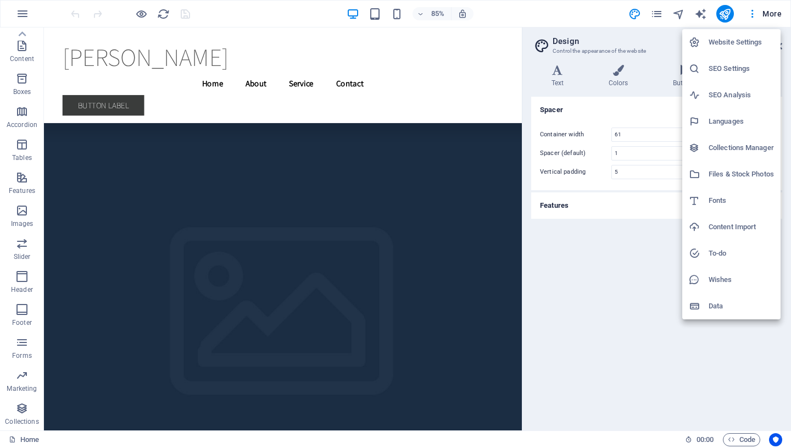
click at [721, 300] on h6 "Data" at bounding box center [741, 305] width 65 height 13
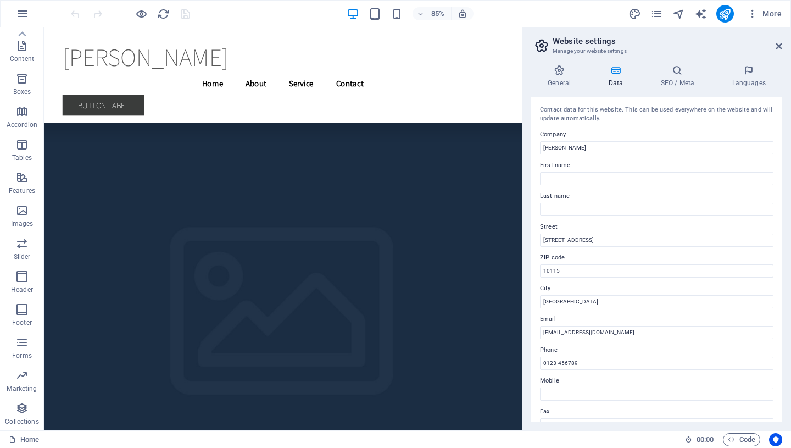
scroll to position [203, 0]
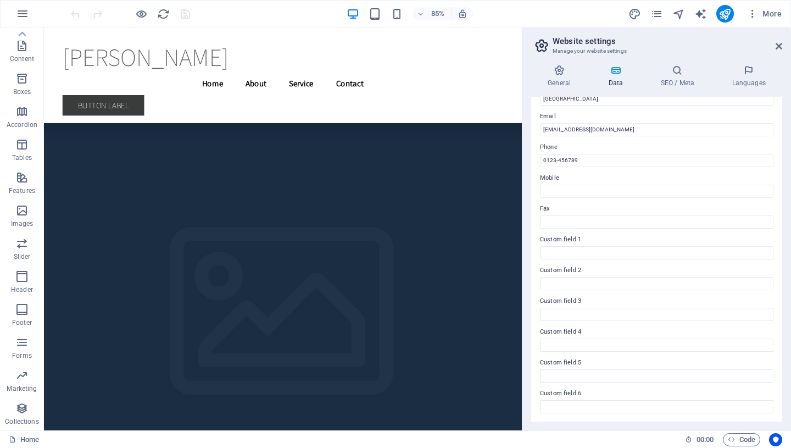
click at [19, 14] on icon "button" at bounding box center [22, 13] width 13 height 13
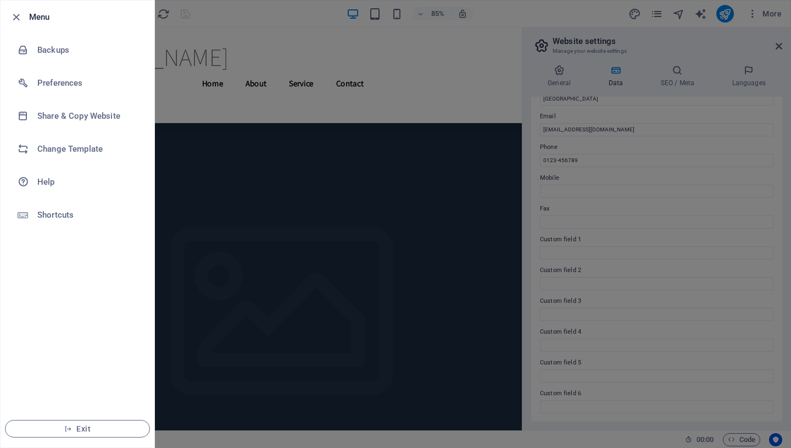
click at [77, 119] on h6 "Share & Copy Website" at bounding box center [88, 115] width 102 height 13
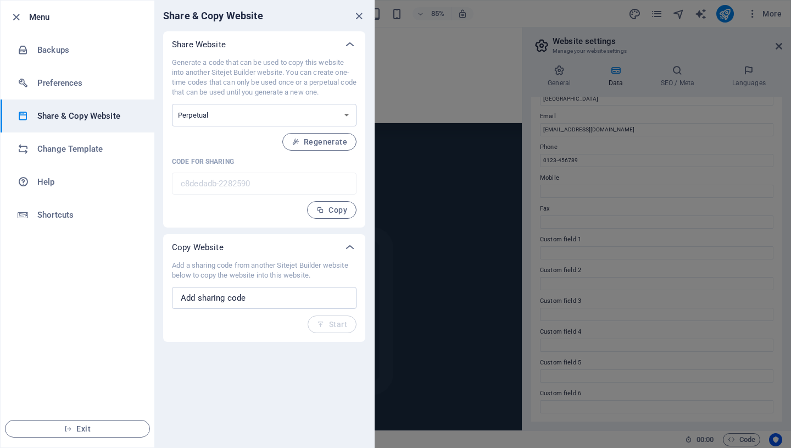
click at [77, 145] on h6 "Change Template" at bounding box center [88, 148] width 102 height 13
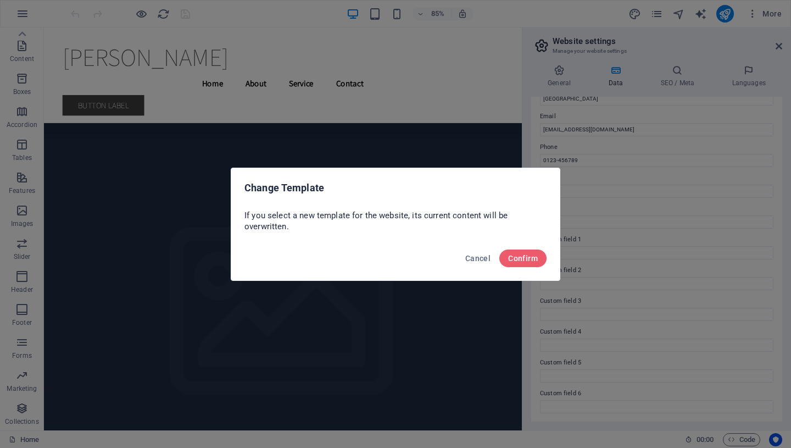
click at [535, 258] on span "Confirm" at bounding box center [523, 258] width 30 height 9
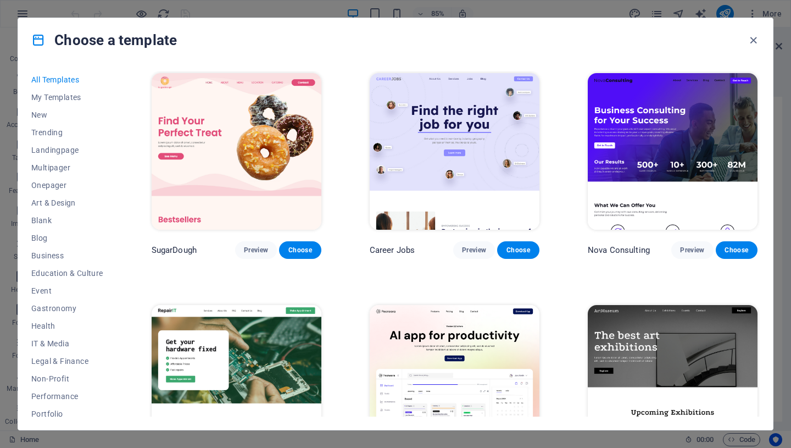
click at [237, 160] on img at bounding box center [237, 151] width 170 height 157
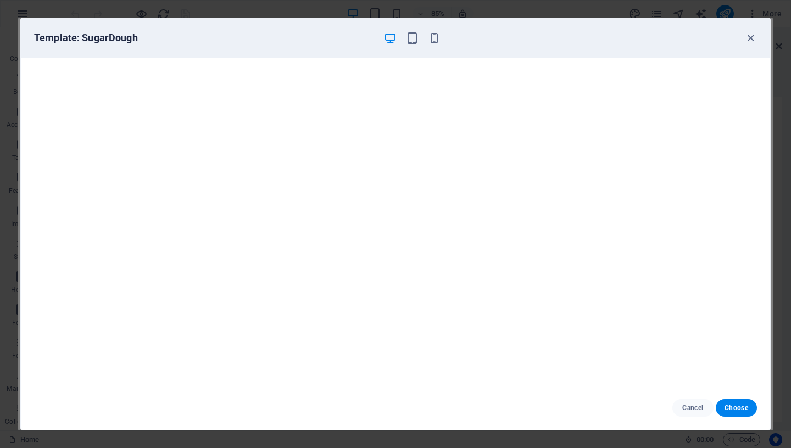
click at [746, 415] on button "Choose" at bounding box center [736, 408] width 41 height 18
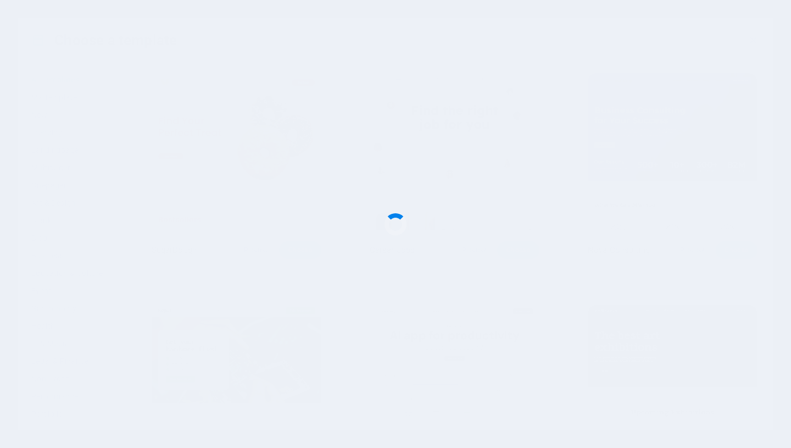
click at [735, 410] on div at bounding box center [395, 224] width 791 height 448
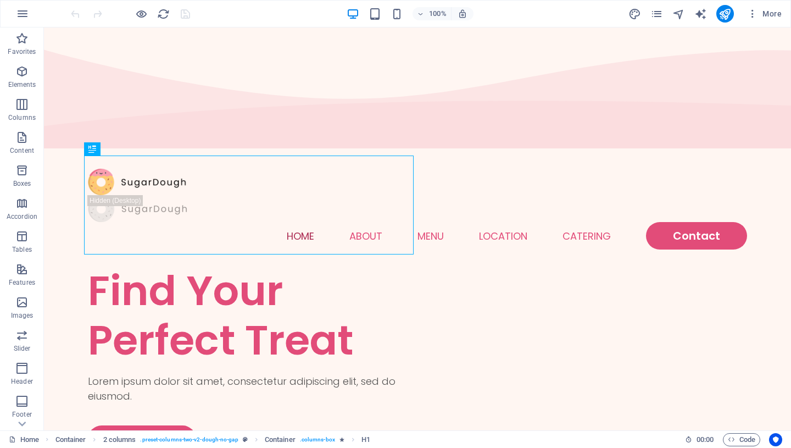
click at [751, 18] on icon "button" at bounding box center [752, 13] width 11 height 11
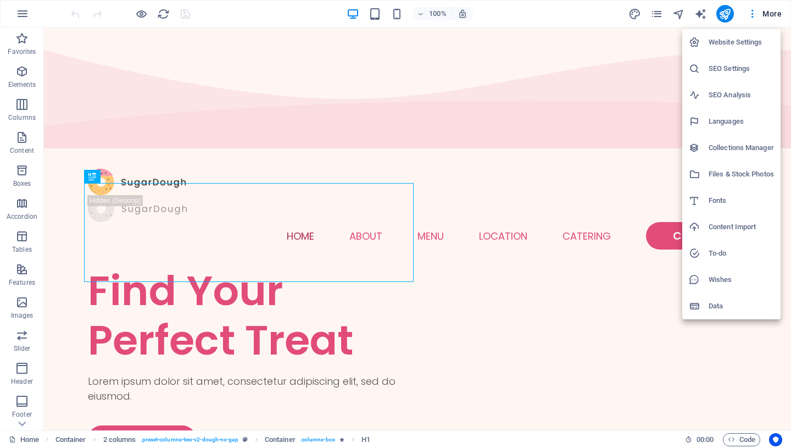
click at [747, 45] on h6 "Website Settings" at bounding box center [741, 42] width 65 height 13
select select "6"
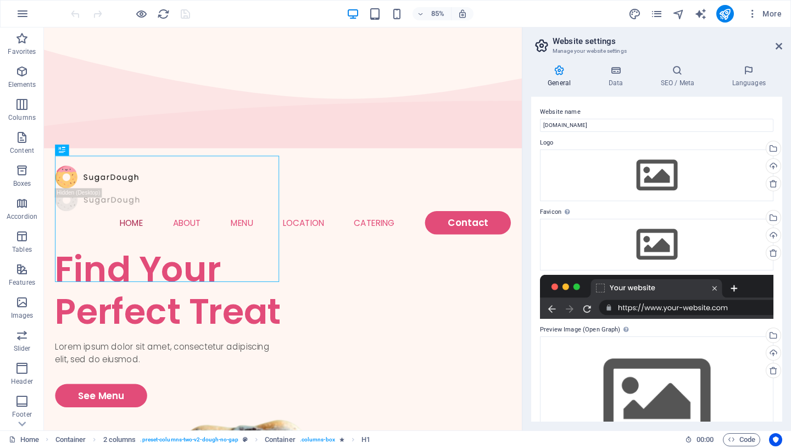
click at [741, 81] on h4 "Languages" at bounding box center [748, 76] width 67 height 23
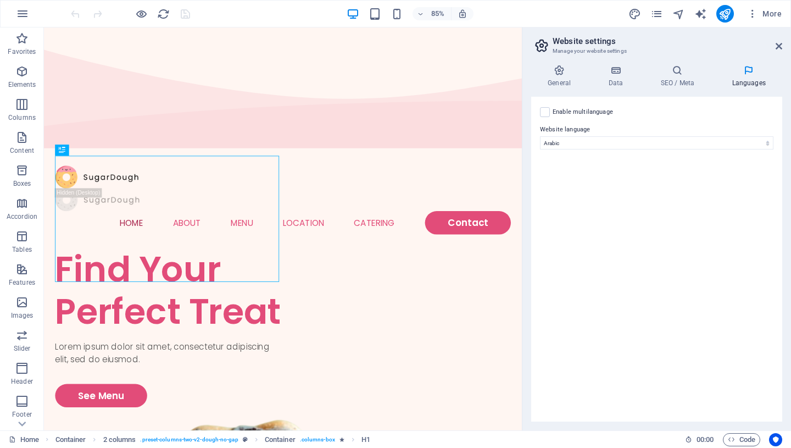
click at [676, 84] on h4 "SEO / Meta" at bounding box center [679, 76] width 71 height 23
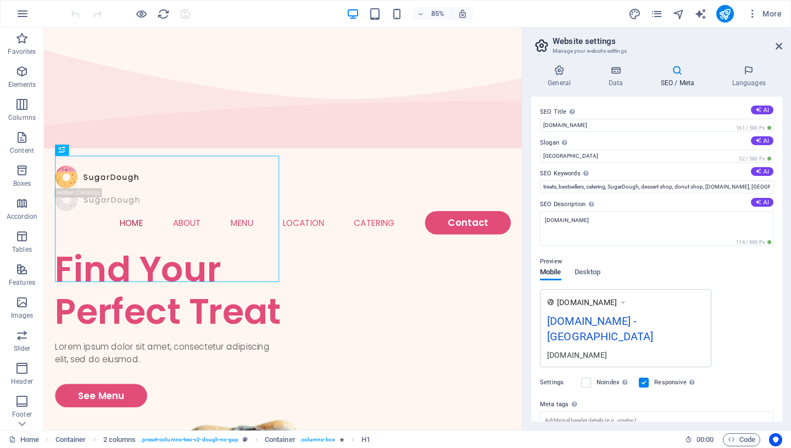
click at [616, 89] on div "General Data SEO / Meta Languages Website name mustafajabbar.top Logo Drag file…" at bounding box center [656, 243] width 251 height 357
click at [616, 88] on div "General Data SEO / Meta Languages Website name mustafajabbar.top Logo Drag file…" at bounding box center [656, 243] width 251 height 357
click at [616, 78] on h4 "Data" at bounding box center [618, 76] width 52 height 23
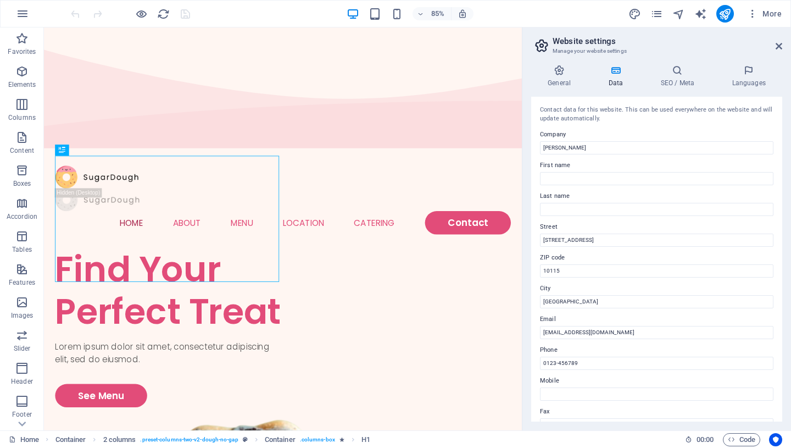
scroll to position [203, 0]
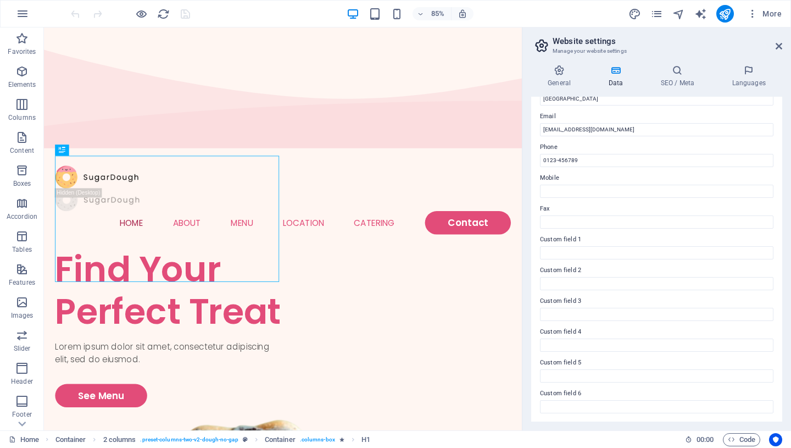
click at [772, 13] on span "More" at bounding box center [764, 13] width 35 height 11
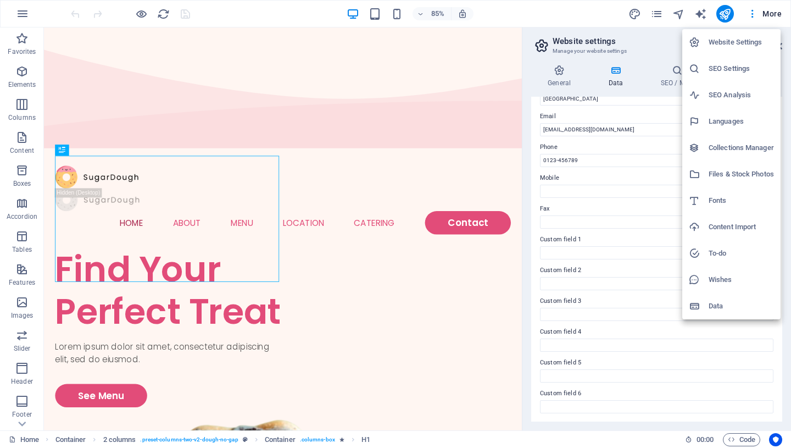
click at [741, 175] on h6 "Files & Stock Photos" at bounding box center [741, 174] width 65 height 13
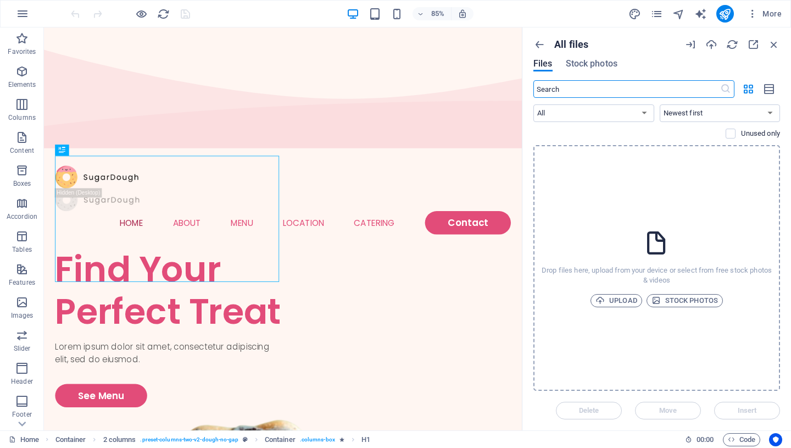
click at [20, 15] on icon "button" at bounding box center [22, 13] width 13 height 13
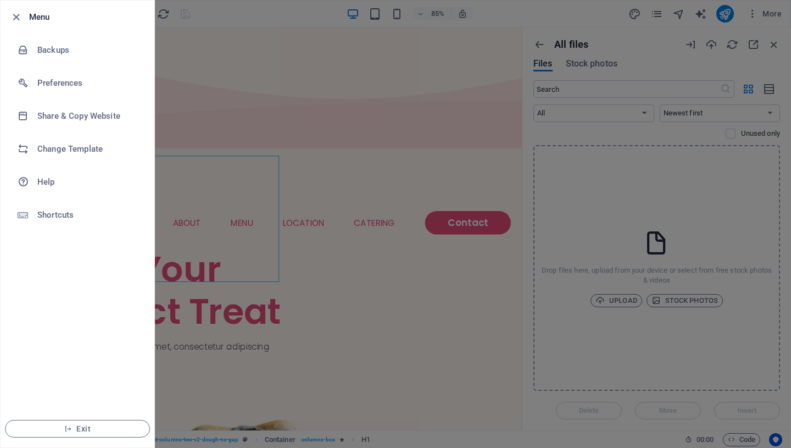
click at [93, 90] on li "Preferences" at bounding box center [78, 82] width 154 height 33
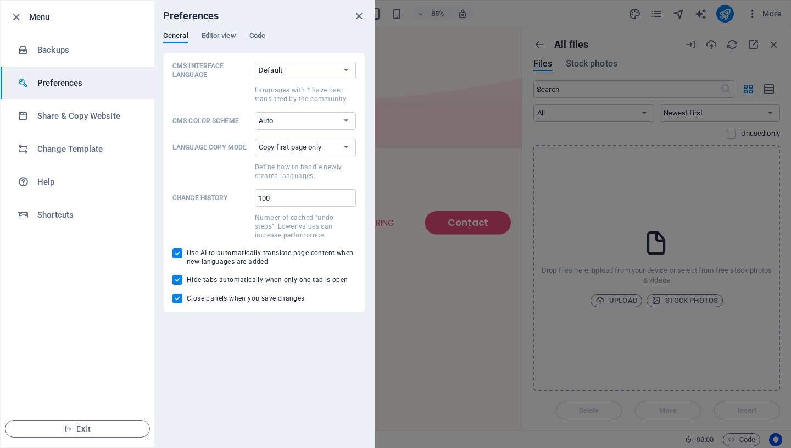
click at [223, 36] on span "Editor view" at bounding box center [219, 36] width 35 height 15
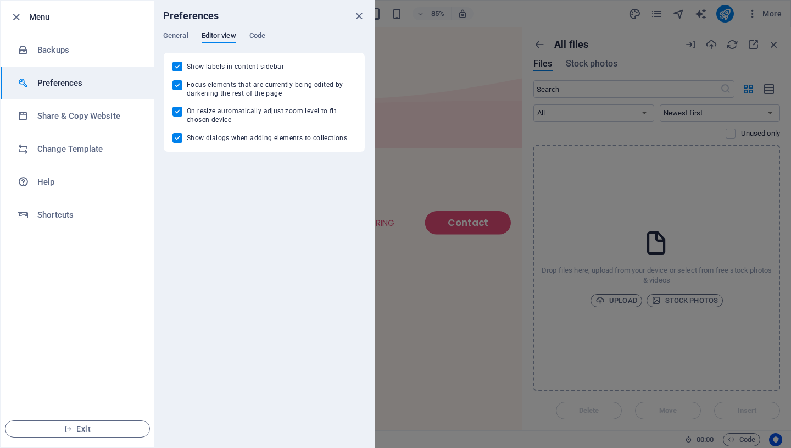
click at [260, 31] on span "Code" at bounding box center [257, 36] width 16 height 15
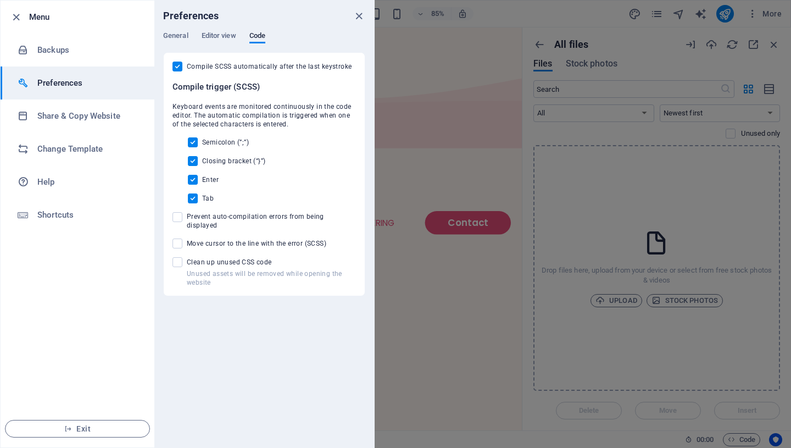
click at [63, 121] on h6 "Share & Copy Website" at bounding box center [88, 115] width 102 height 13
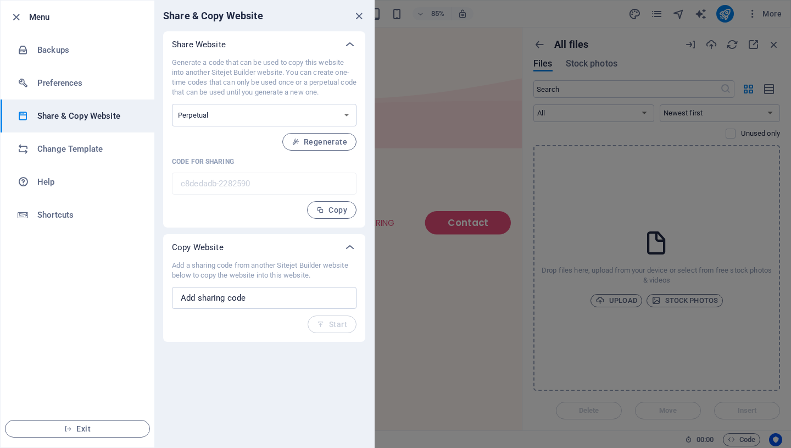
click at [47, 162] on li "Change Template" at bounding box center [78, 148] width 154 height 33
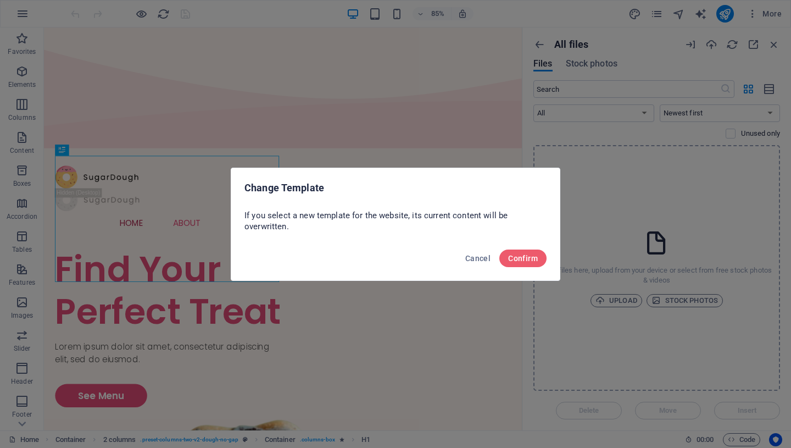
click at [541, 258] on button "Confirm" at bounding box center [523, 258] width 47 height 18
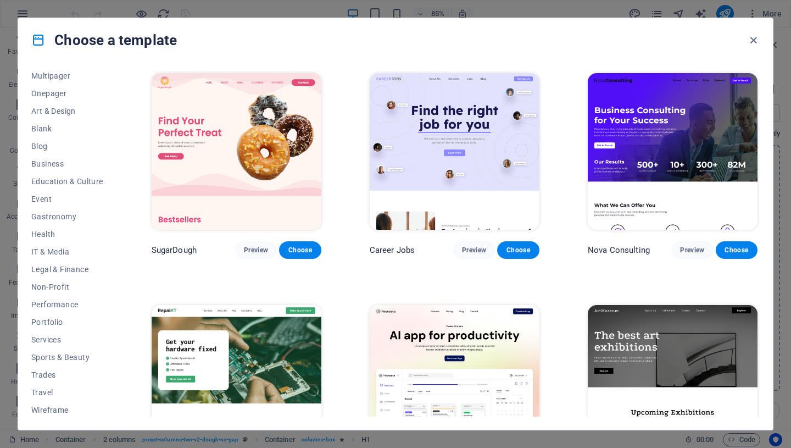
scroll to position [94, 0]
click at [48, 253] on span "IT & Media" at bounding box center [67, 249] width 72 height 9
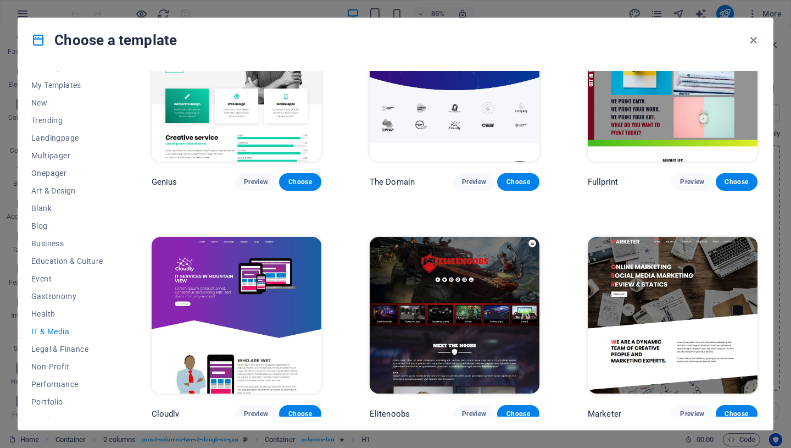
scroll to position [0, 0]
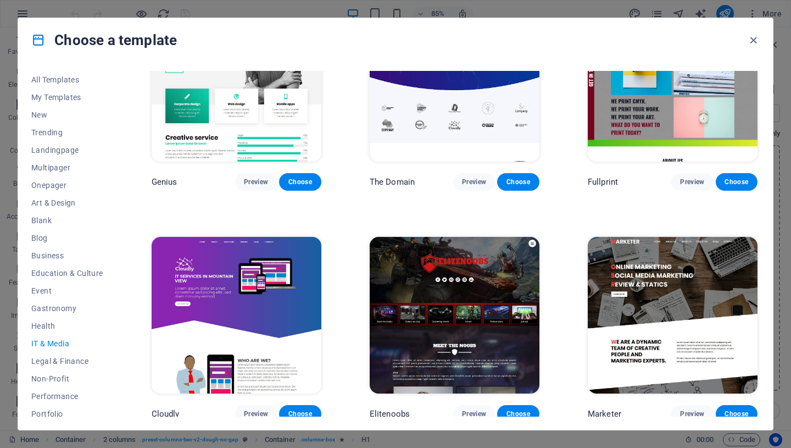
click at [64, 74] on button "All Templates" at bounding box center [67, 80] width 72 height 18
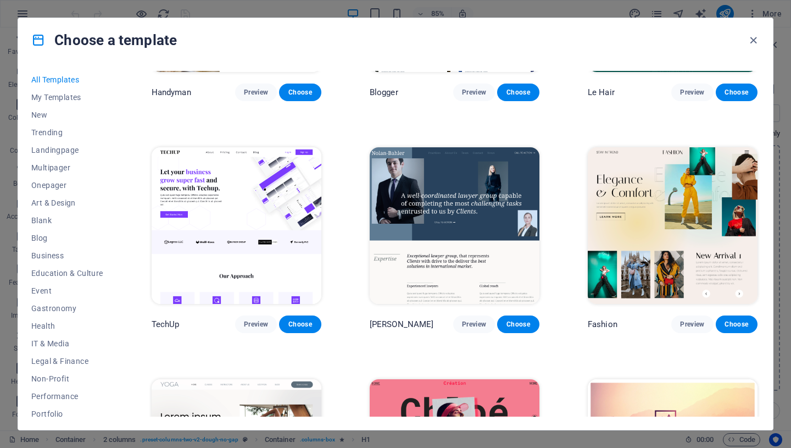
scroll to position [3400, 0]
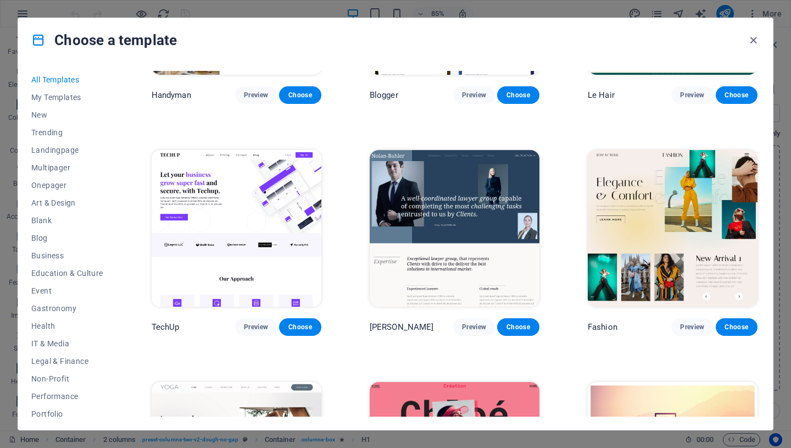
click at [750, 45] on icon "button" at bounding box center [753, 40] width 13 height 13
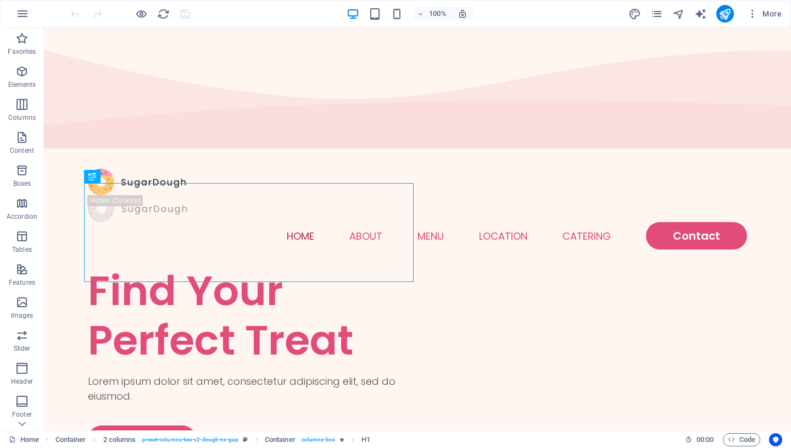
scroll to position [92, 0]
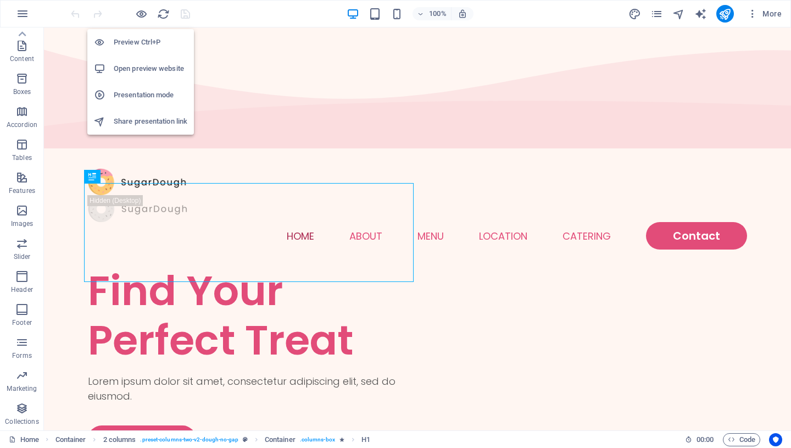
click at [137, 16] on icon "button" at bounding box center [141, 14] width 13 height 13
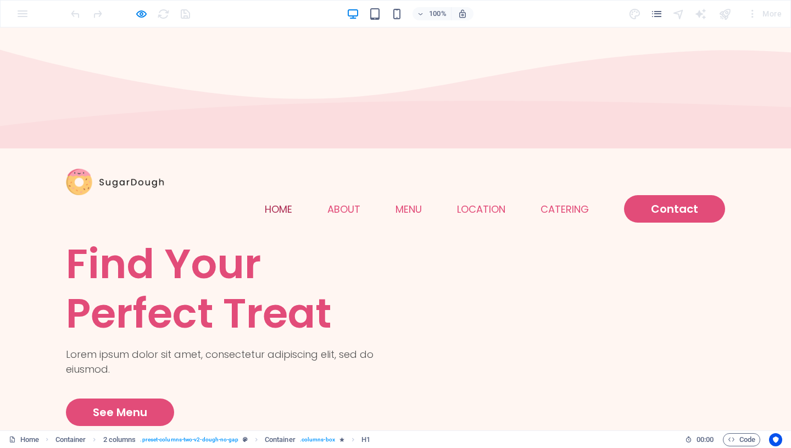
click at [136, 15] on icon "button" at bounding box center [141, 14] width 13 height 13
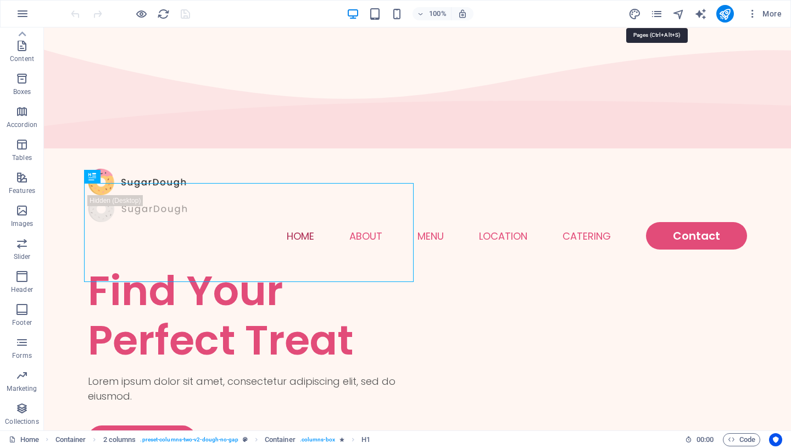
click at [656, 15] on icon "pages" at bounding box center [657, 14] width 13 height 13
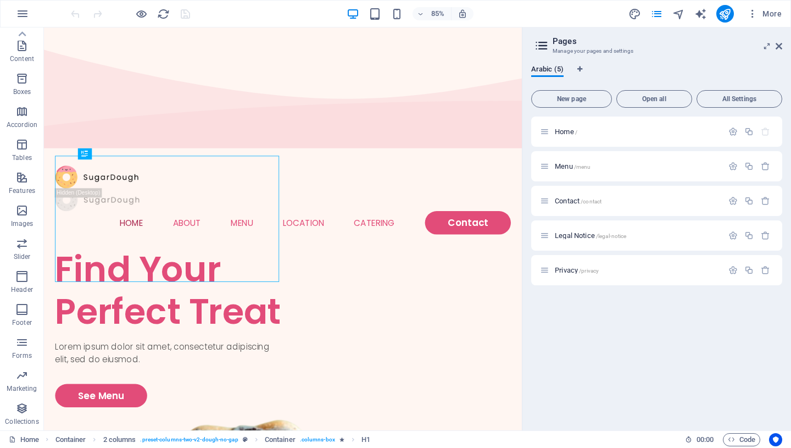
click at [714, 105] on button "All Settings" at bounding box center [740, 99] width 86 height 18
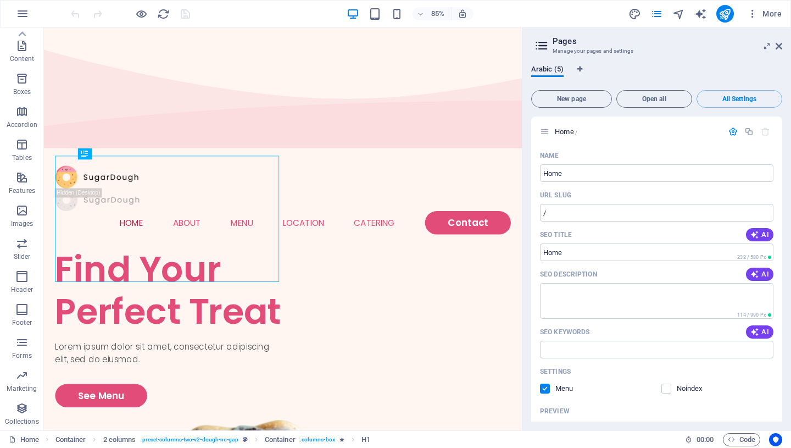
scroll to position [1696, 0]
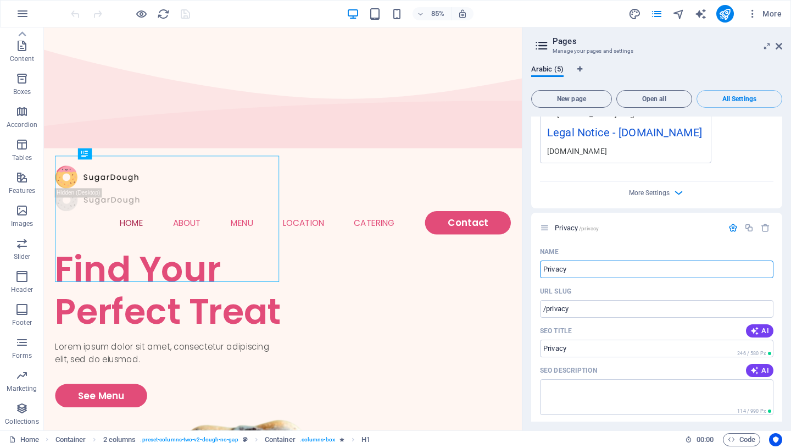
click at [717, 102] on button "All Settings" at bounding box center [740, 99] width 86 height 18
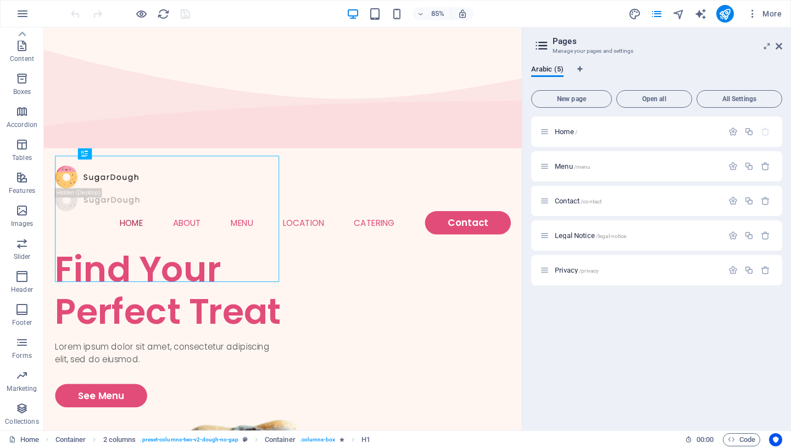
scroll to position [0, 0]
click at [734, 131] on icon "button" at bounding box center [733, 131] width 9 height 9
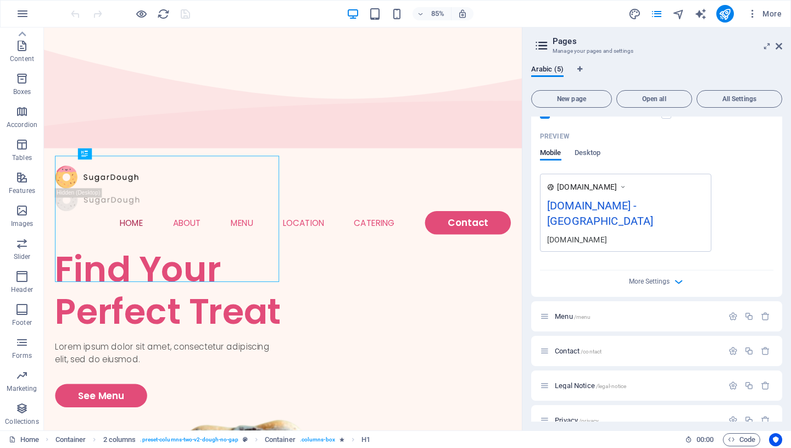
scroll to position [278, 0]
click at [662, 275] on span "More Settings" at bounding box center [649, 279] width 41 height 8
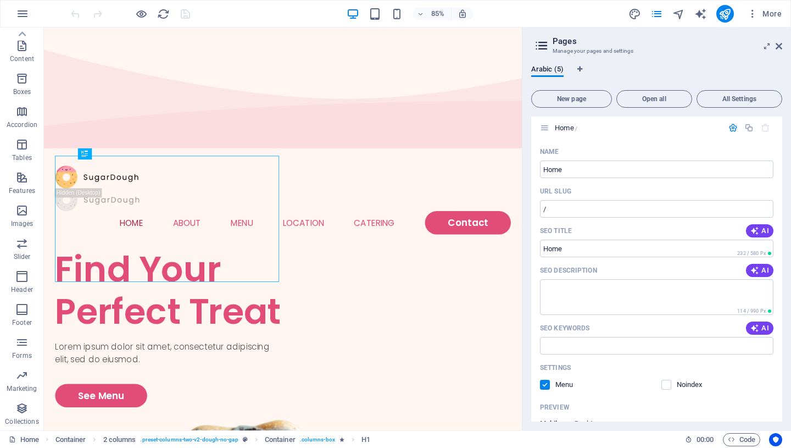
scroll to position [0, 0]
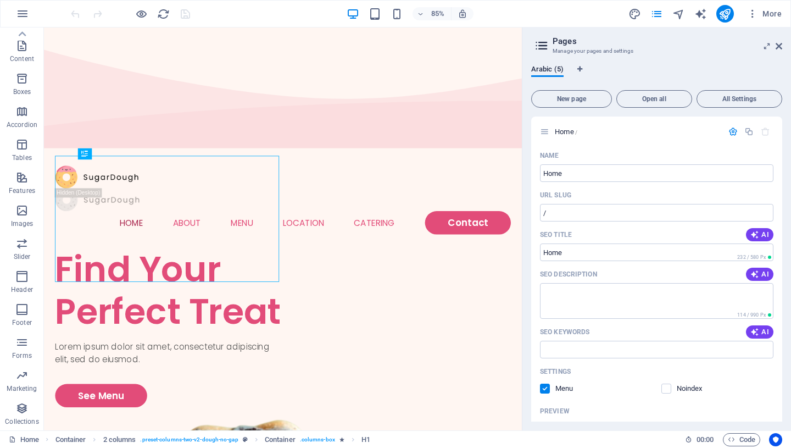
click at [776, 46] on icon at bounding box center [779, 46] width 7 height 9
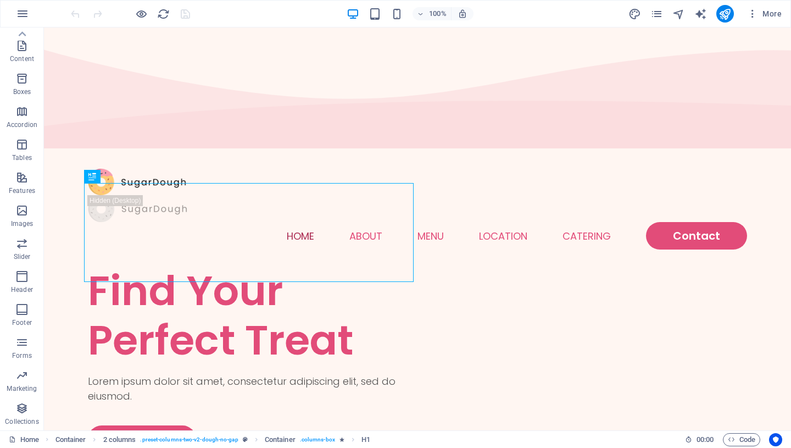
click at [625, 14] on div "100% More" at bounding box center [428, 14] width 718 height 18
click at [629, 14] on span "design" at bounding box center [635, 14] width 13 height 13
select select "px"
select select "300"
select select "px"
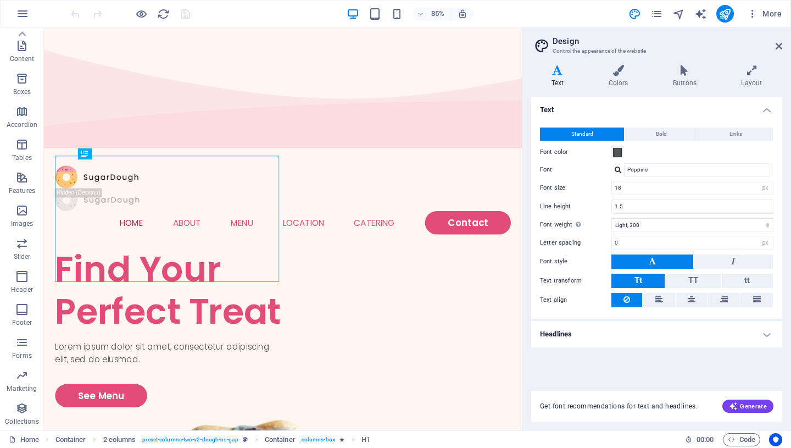
click at [701, 16] on icon "text_generator" at bounding box center [701, 14] width 13 height 13
select select "English"
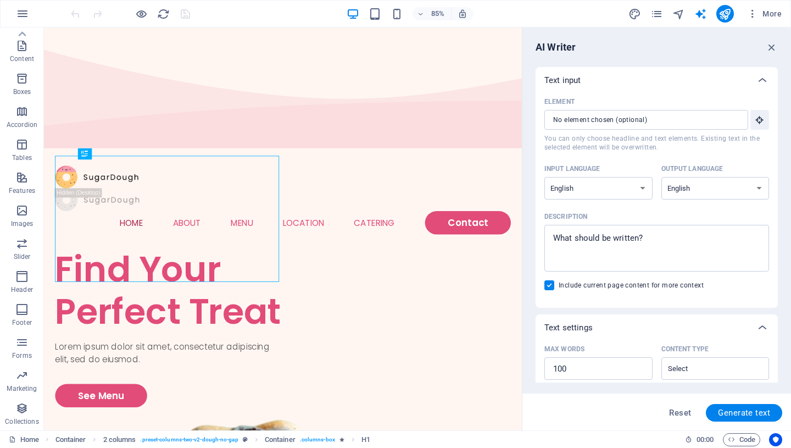
click at [753, 13] on icon "button" at bounding box center [752, 13] width 11 height 11
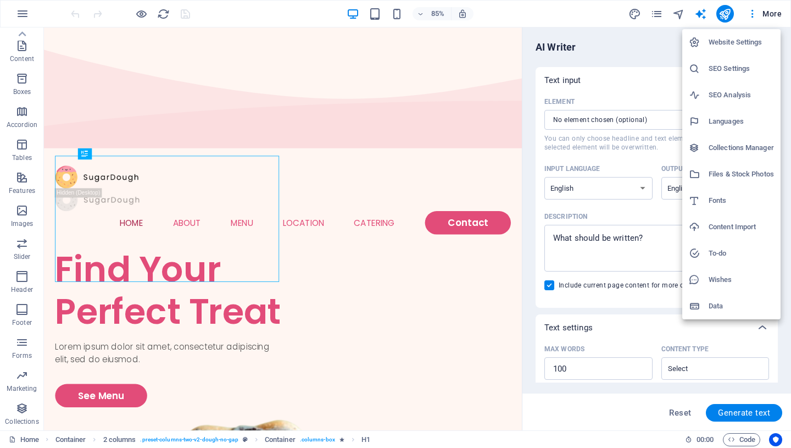
click at [723, 41] on h6 "Website Settings" at bounding box center [741, 42] width 65 height 13
select select "6"
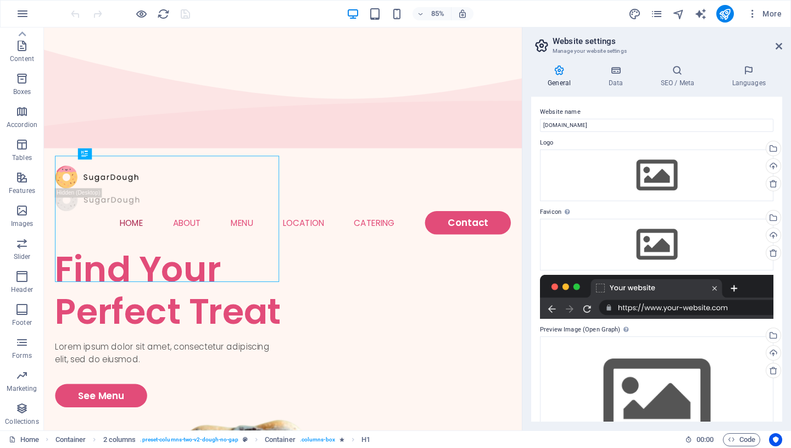
click at [694, 70] on icon at bounding box center [677, 70] width 67 height 11
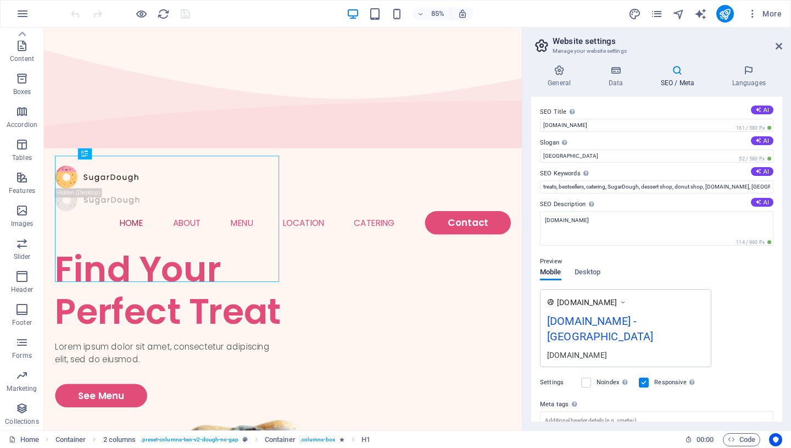
click at [733, 70] on icon at bounding box center [748, 70] width 67 height 11
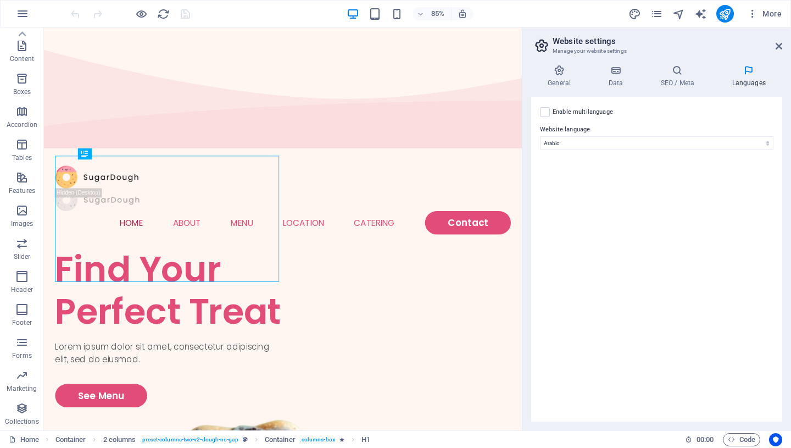
click at [553, 71] on icon at bounding box center [559, 70] width 56 height 11
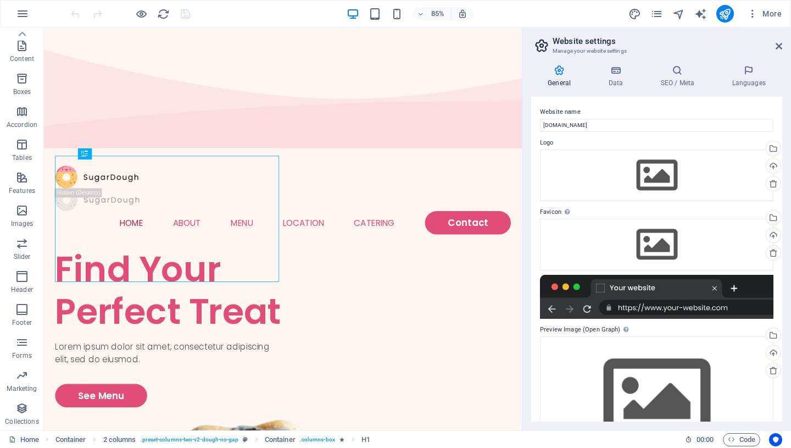
click at [628, 70] on icon at bounding box center [616, 70] width 48 height 11
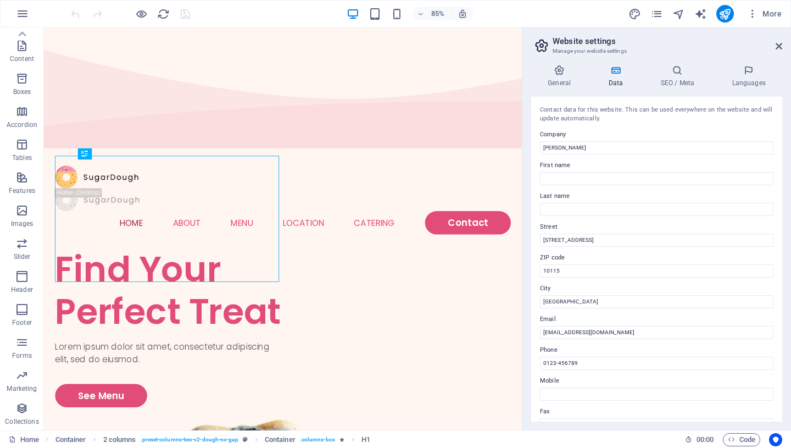
click at [670, 70] on icon at bounding box center [677, 70] width 67 height 11
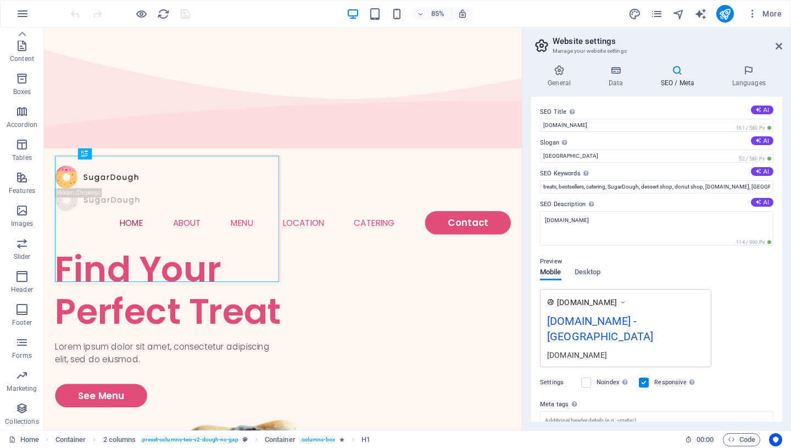
scroll to position [79, 0]
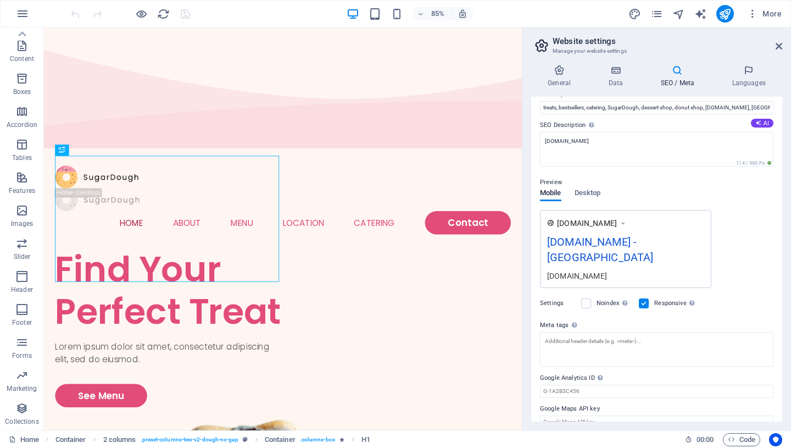
click at [28, 346] on icon "button" at bounding box center [21, 342] width 13 height 13
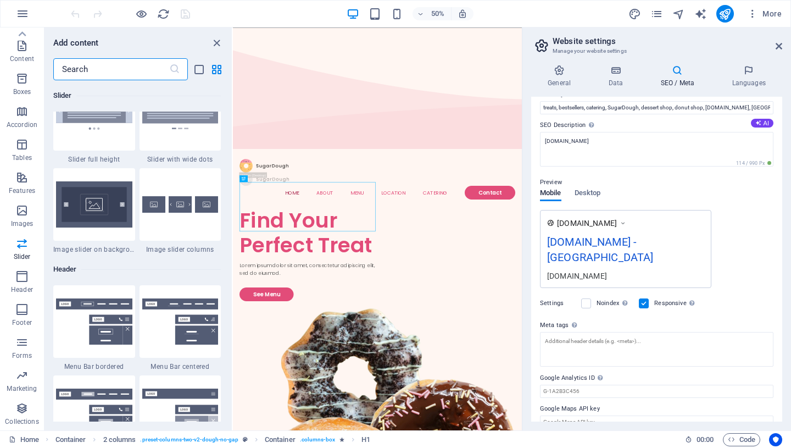
scroll to position [6210, 0]
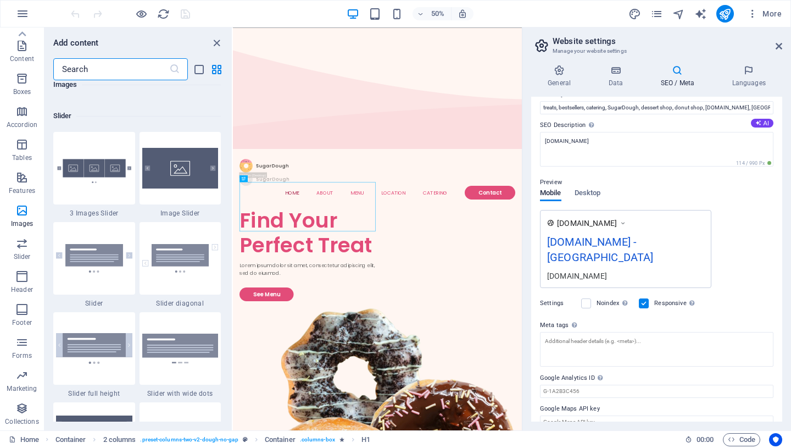
click at [209, 36] on div "Add content" at bounding box center [138, 42] width 187 height 13
click at [226, 45] on div "Add content" at bounding box center [138, 42] width 187 height 13
click at [219, 43] on icon "close panel" at bounding box center [216, 43] width 13 height 13
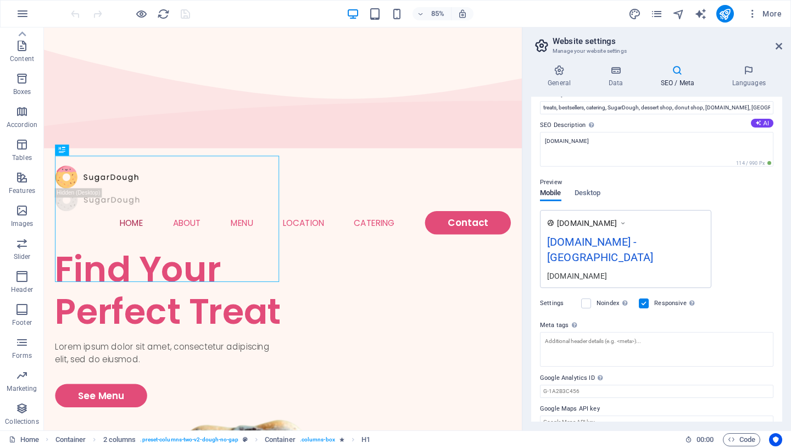
click at [15, 14] on button "button" at bounding box center [22, 14] width 26 height 26
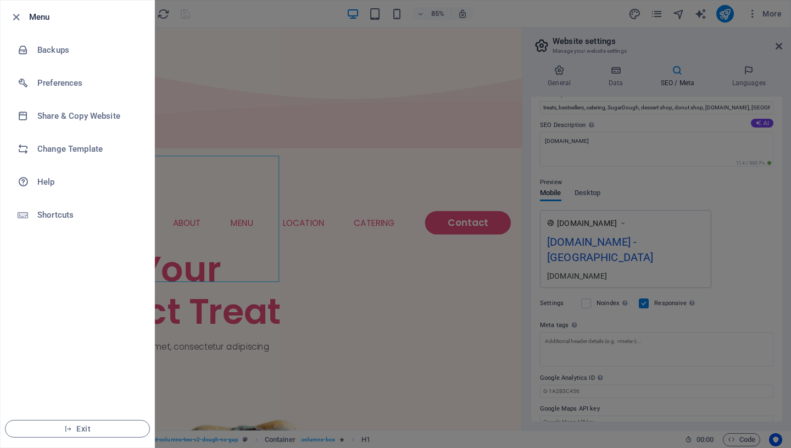
click at [94, 89] on h6 "Preferences" at bounding box center [88, 82] width 102 height 13
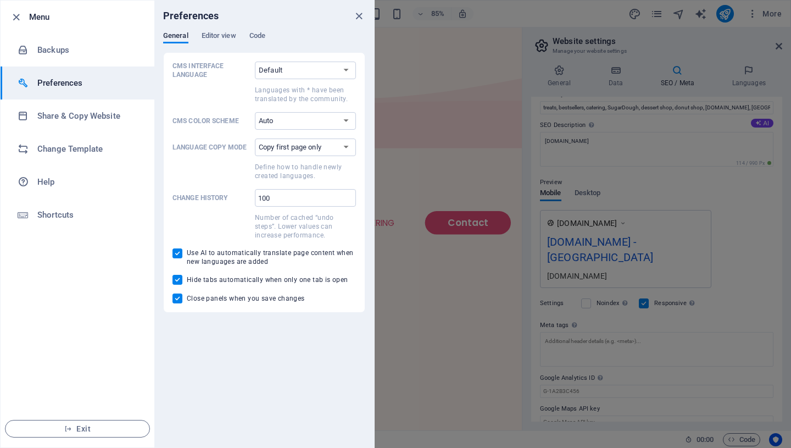
click at [53, 122] on h6 "Share & Copy Website" at bounding box center [88, 115] width 102 height 13
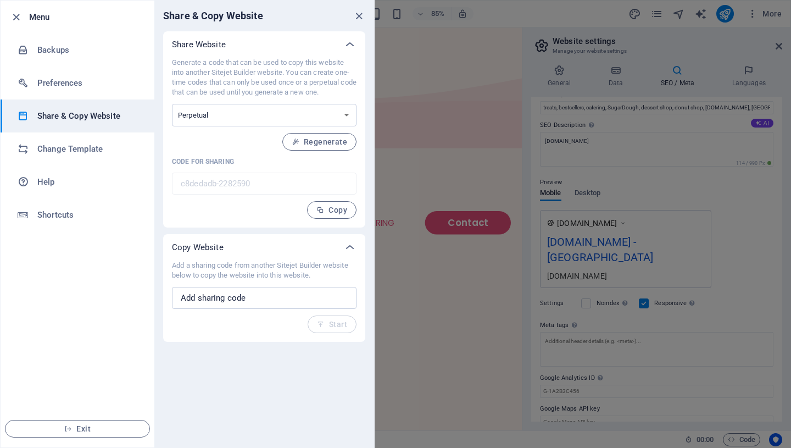
click at [77, 146] on h6 "Change Template" at bounding box center [88, 148] width 102 height 13
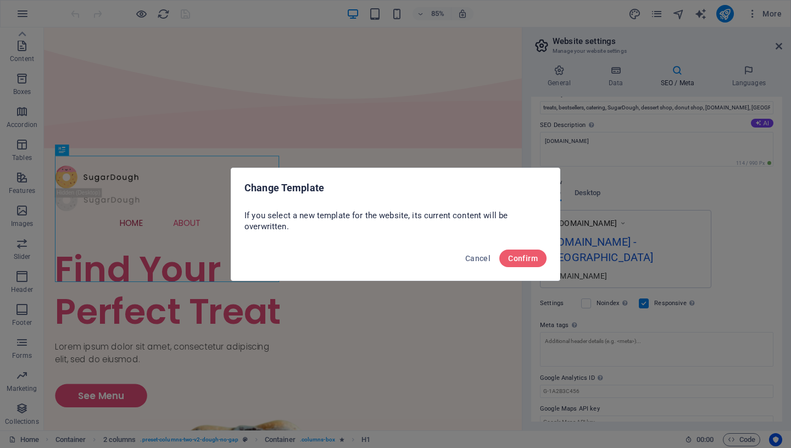
click at [481, 259] on span "Cancel" at bounding box center [477, 258] width 25 height 9
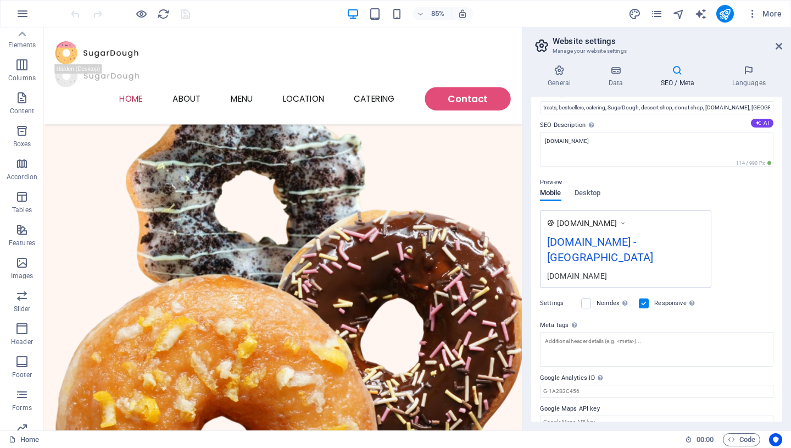
scroll to position [92, 0]
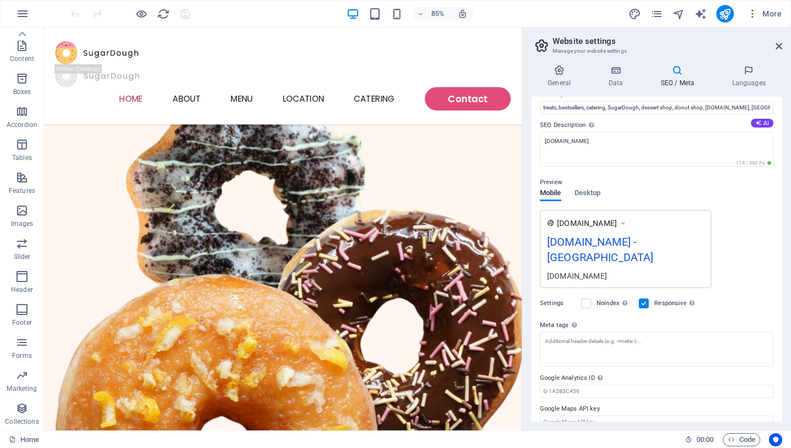
click at [22, 374] on icon "button" at bounding box center [21, 375] width 13 height 13
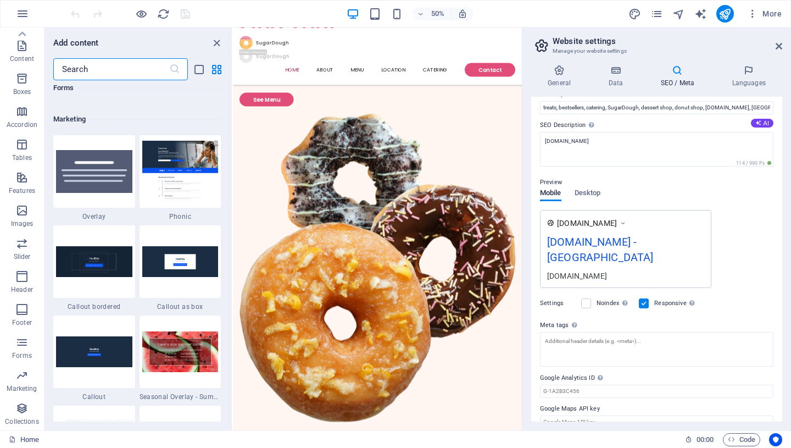
scroll to position [8951, 0]
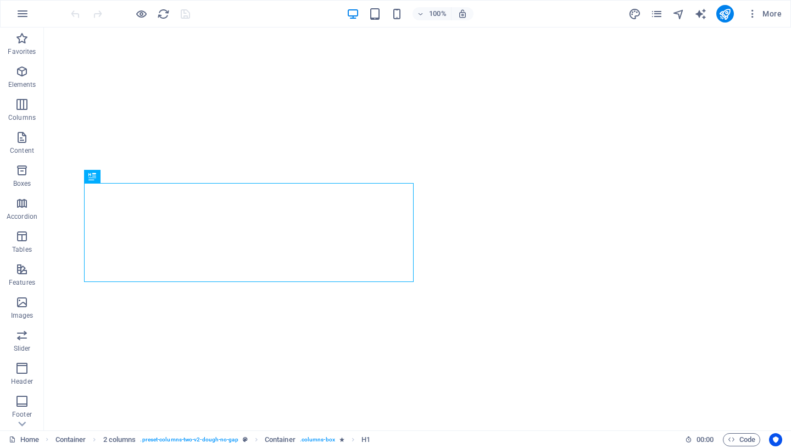
scroll to position [92, 0]
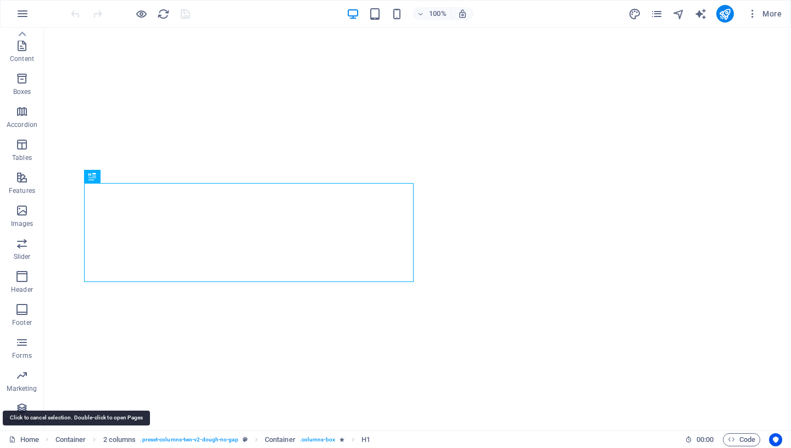
click at [31, 438] on link "Home" at bounding box center [24, 439] width 30 height 13
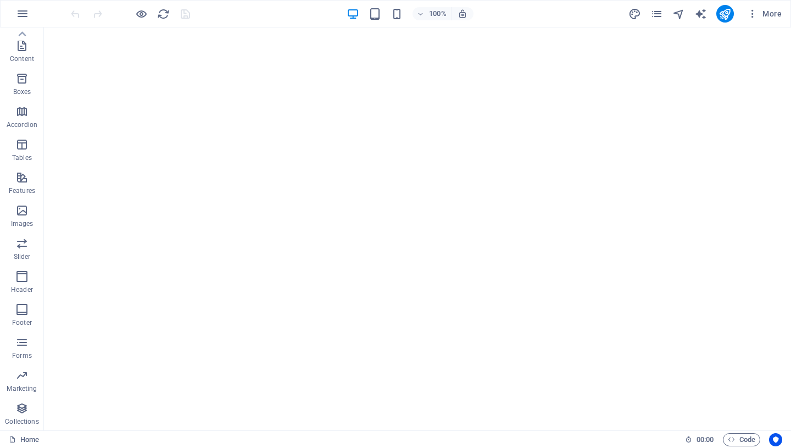
click at [775, 9] on span "More" at bounding box center [764, 13] width 35 height 11
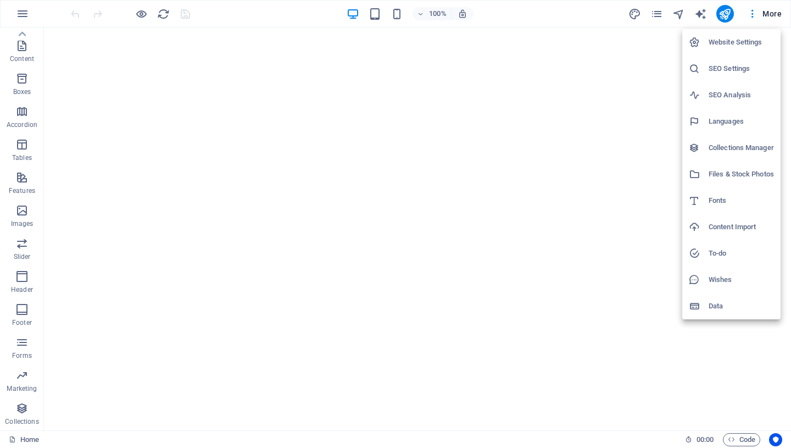
click at [728, 44] on h6 "Website Settings" at bounding box center [741, 42] width 65 height 13
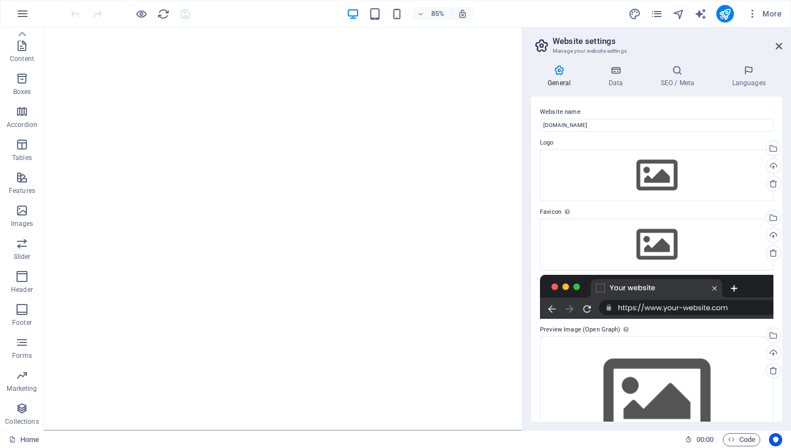
click at [740, 73] on icon at bounding box center [748, 70] width 67 height 11
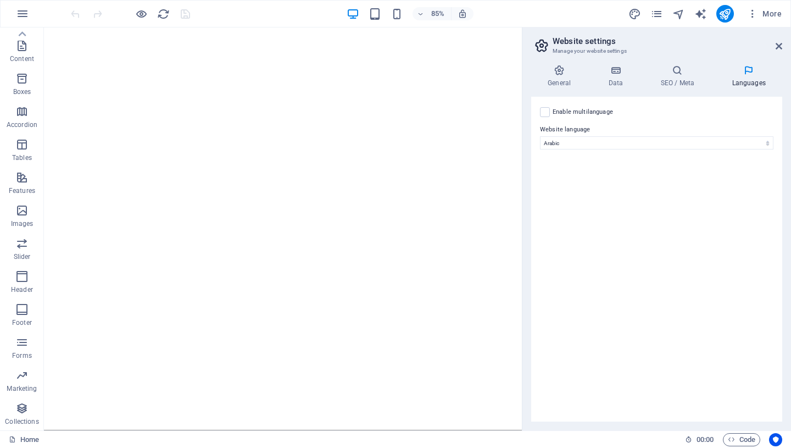
click at [773, 41] on h2 "Website settings" at bounding box center [668, 41] width 230 height 10
click at [774, 42] on h2 "Website settings" at bounding box center [668, 41] width 230 height 10
click at [777, 44] on icon at bounding box center [779, 46] width 7 height 9
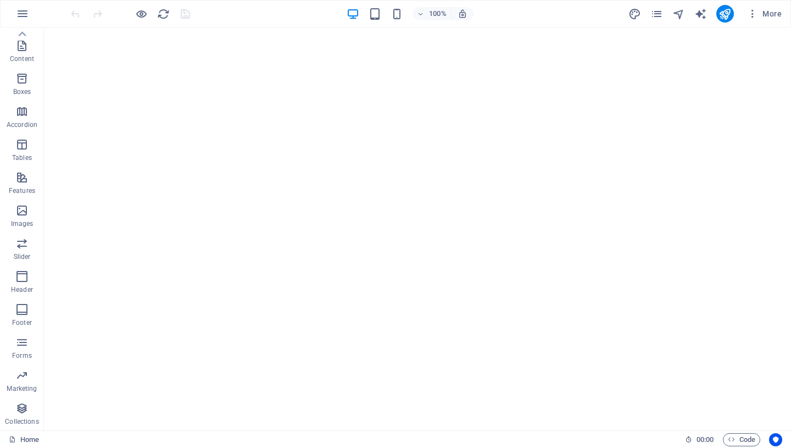
click at [14, 13] on button "button" at bounding box center [22, 14] width 26 height 26
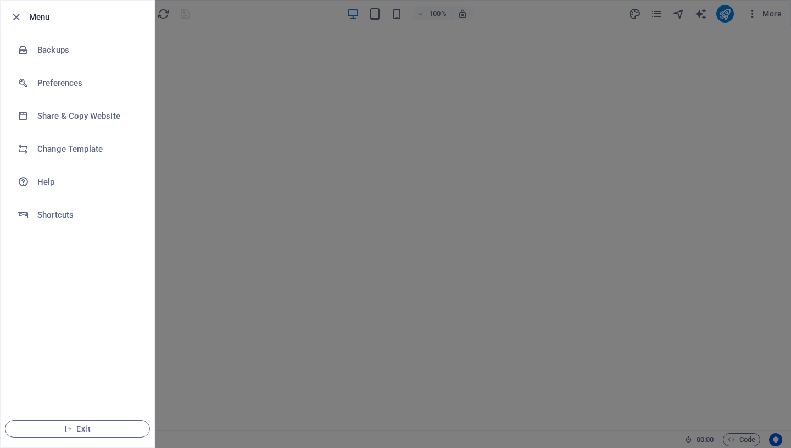
click at [98, 429] on span "Exit" at bounding box center [77, 428] width 126 height 9
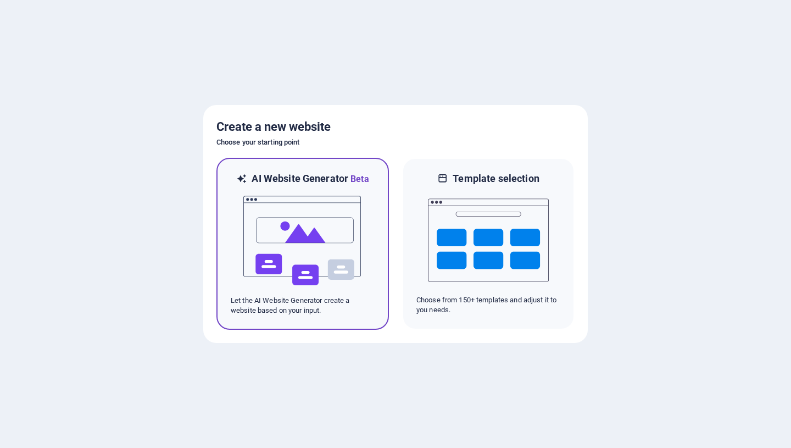
click at [307, 262] on img at bounding box center [302, 241] width 121 height 110
